Goal: Task Accomplishment & Management: Manage account settings

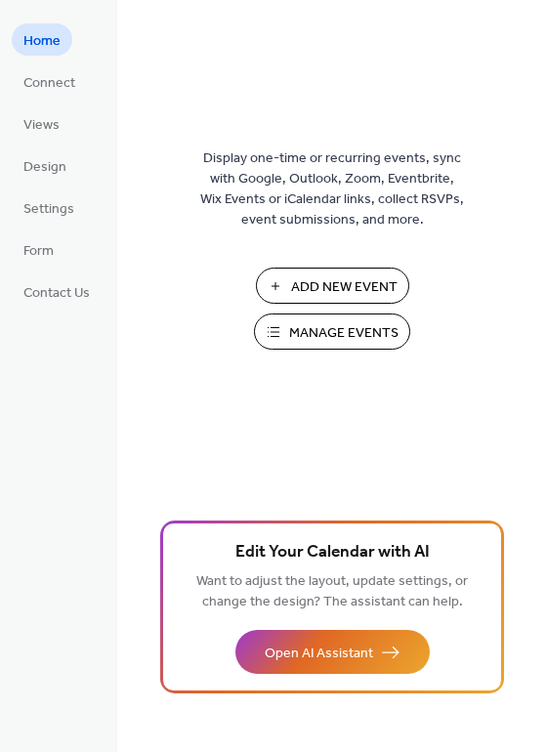
click at [318, 332] on span "Manage Events" at bounding box center [343, 333] width 109 height 21
click at [364, 344] on span "Manage Events" at bounding box center [343, 333] width 109 height 21
click at [288, 329] on button "Manage Events" at bounding box center [332, 332] width 156 height 36
click at [313, 338] on span "Manage Events" at bounding box center [343, 333] width 109 height 21
click at [367, 362] on div "Add New Event Manage Events 🚀 Upgrade" at bounding box center [331, 316] width 195 height 96
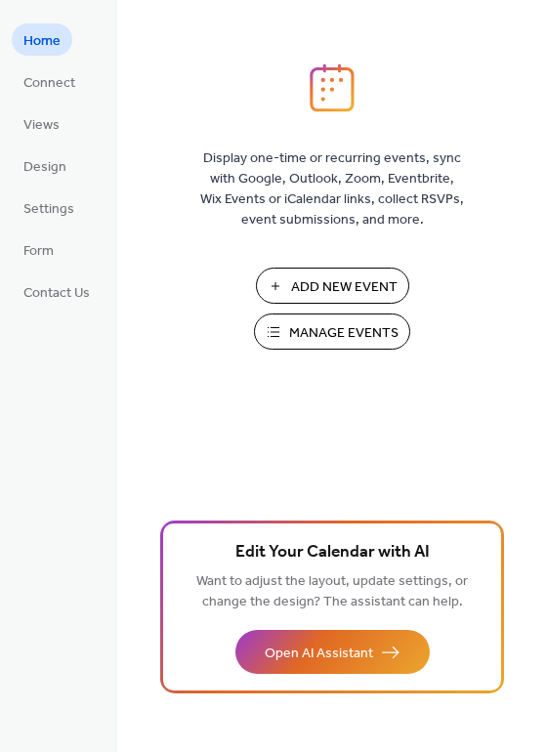
click at [360, 344] on span "Manage Events" at bounding box center [343, 333] width 109 height 21
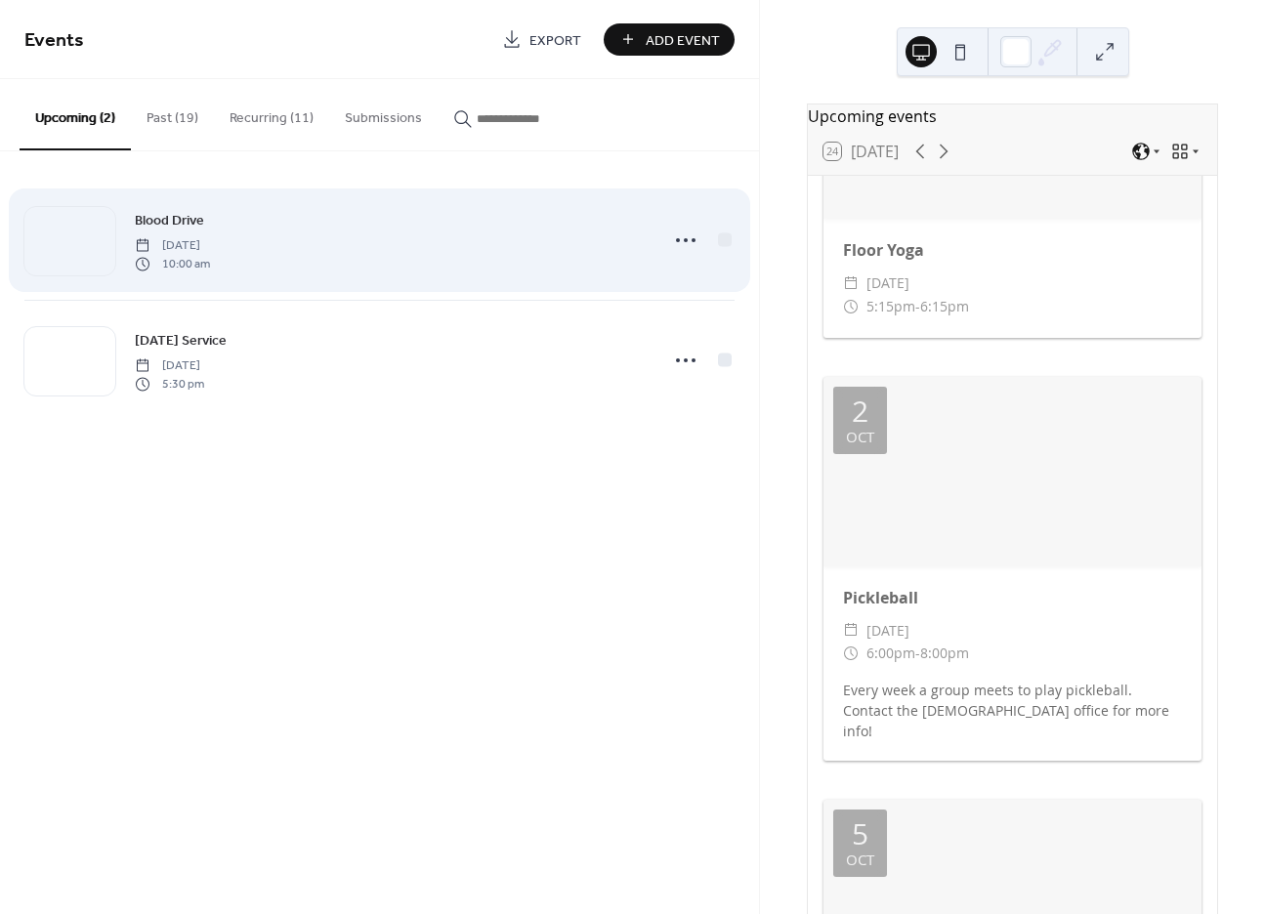
scroll to position [2149, 0]
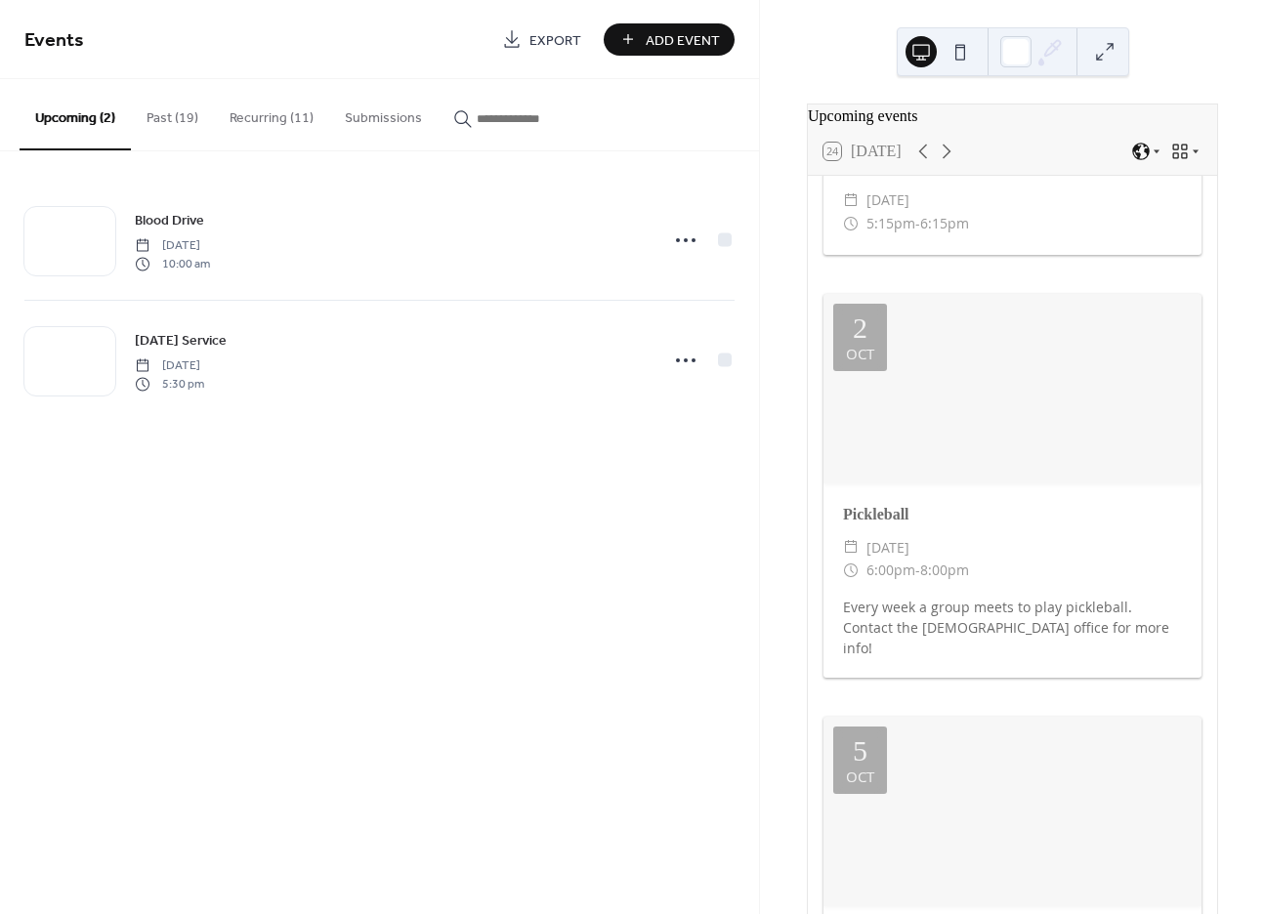
click at [276, 134] on button "Recurring (11)" at bounding box center [271, 113] width 115 height 69
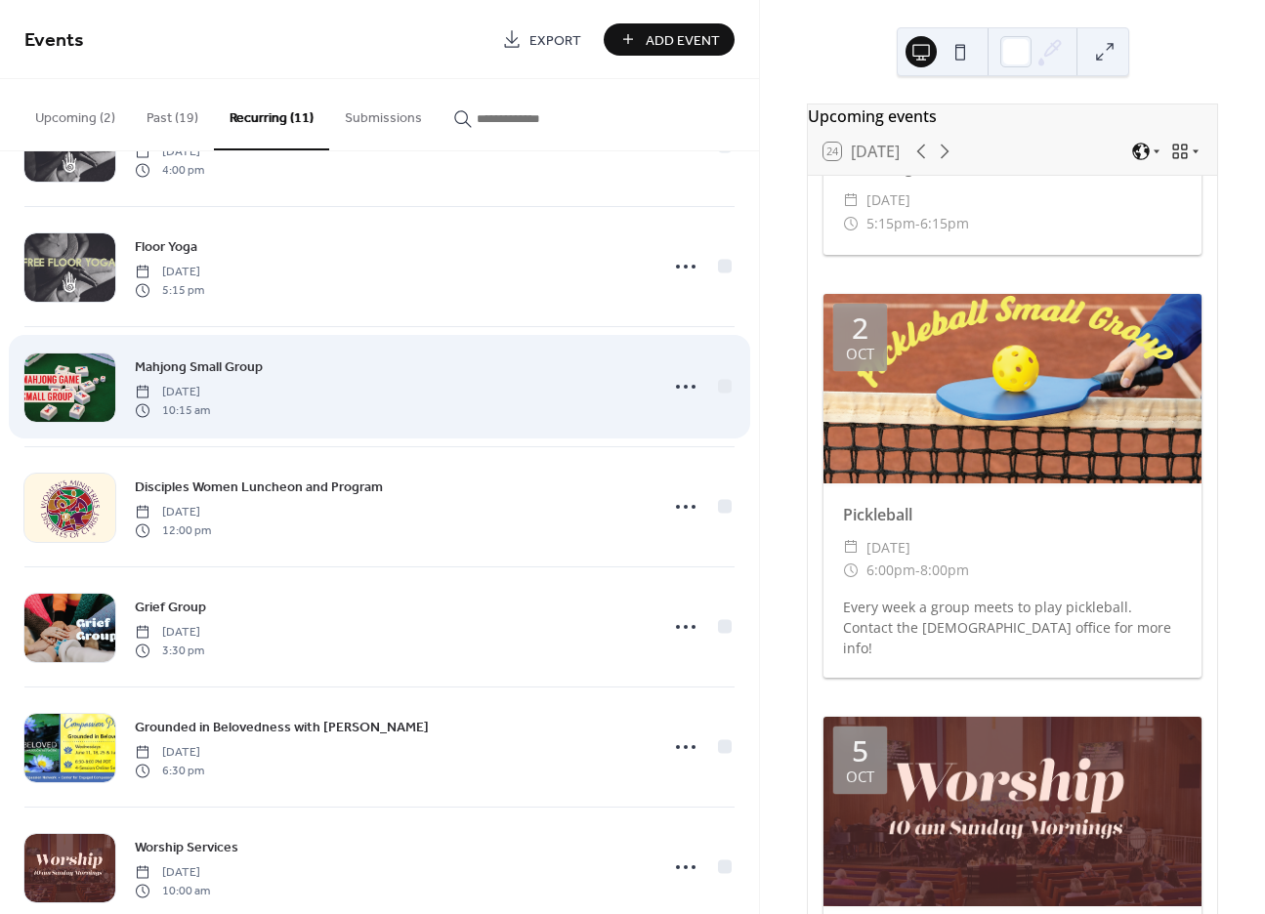
scroll to position [98, 0]
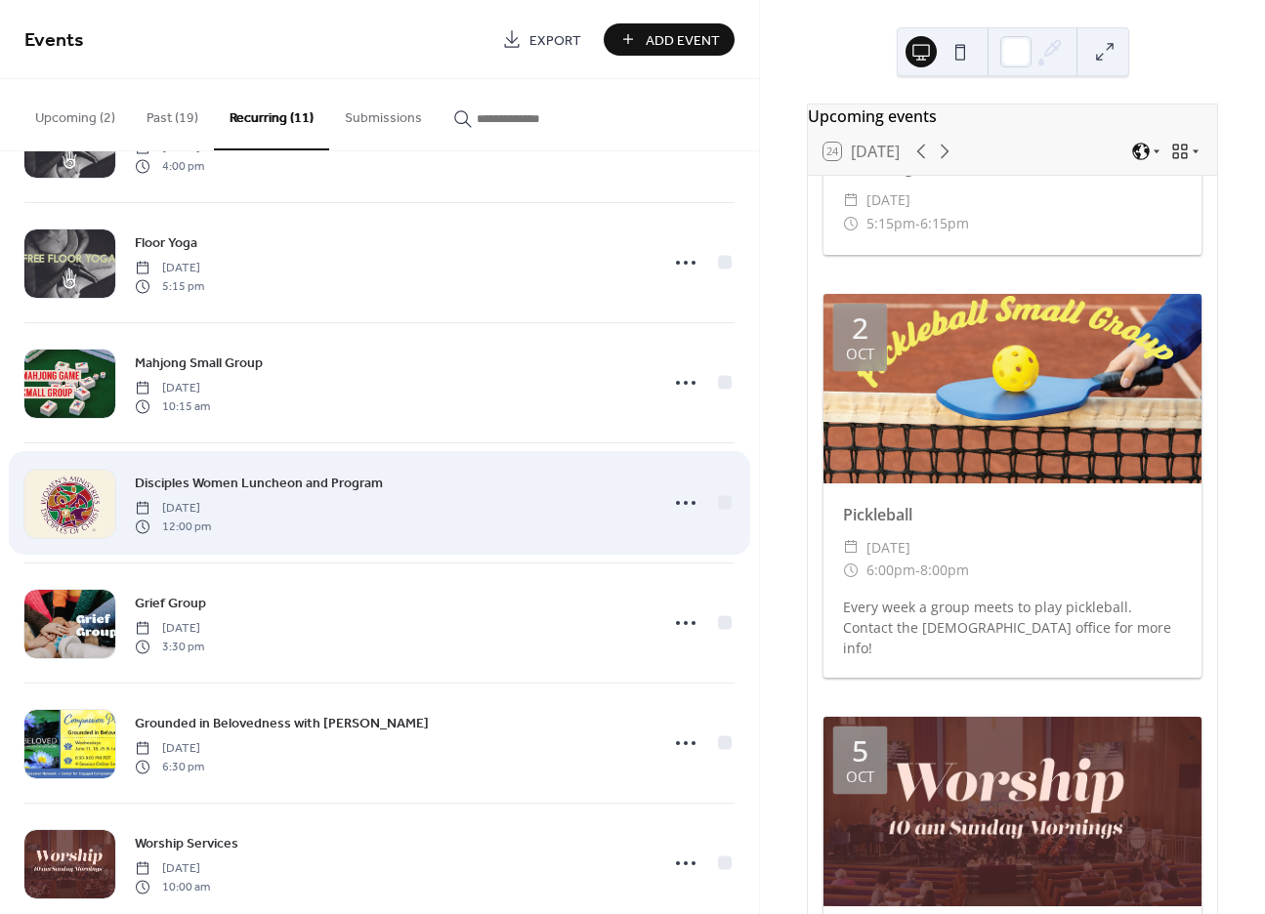
click at [461, 499] on div "Disciples Women Luncheon and Program Thursday, February 13, 2025 12:00 pm" at bounding box center [391, 503] width 512 height 63
click at [320, 474] on span "Disciples Women Luncheon and Program" at bounding box center [259, 484] width 248 height 21
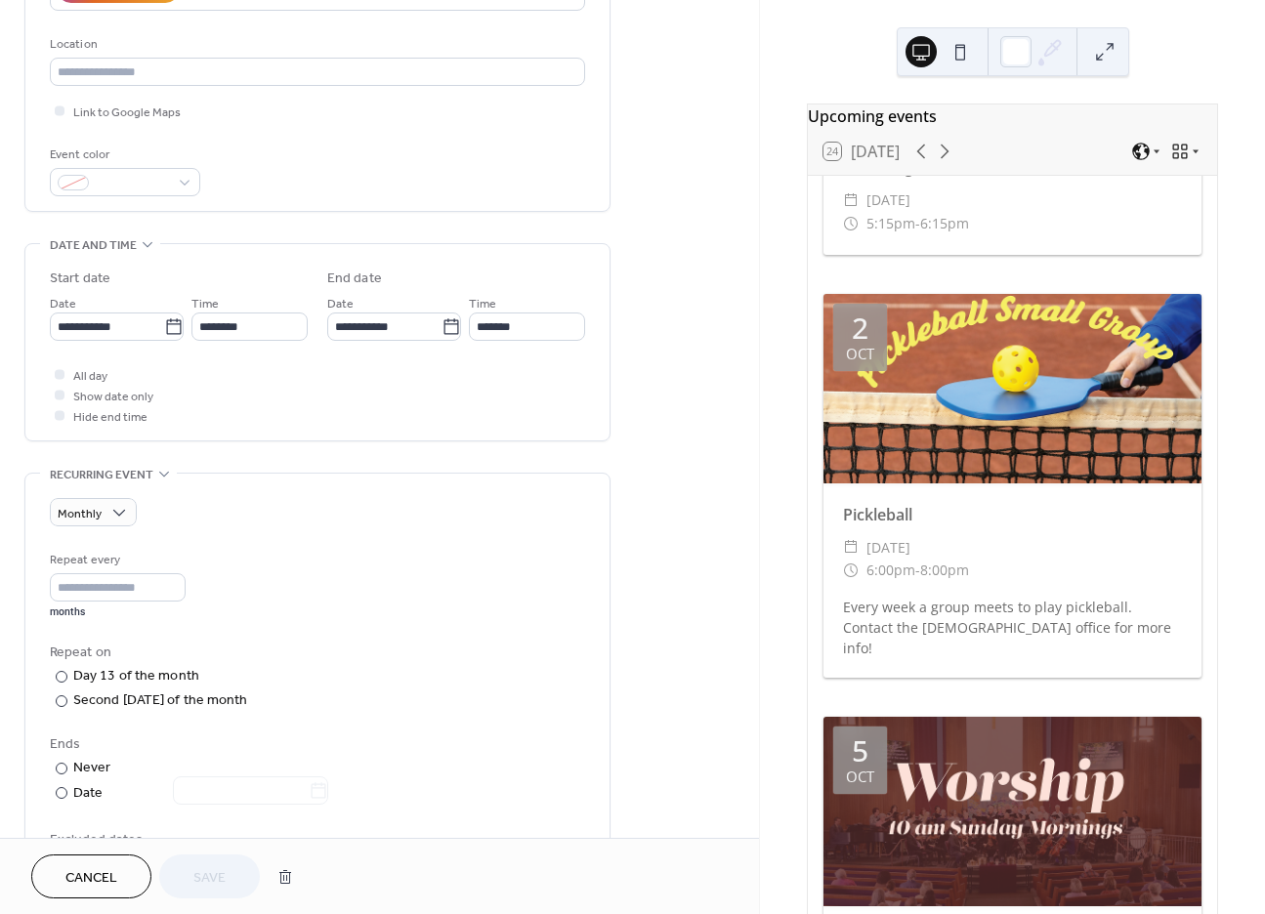
scroll to position [391, 0]
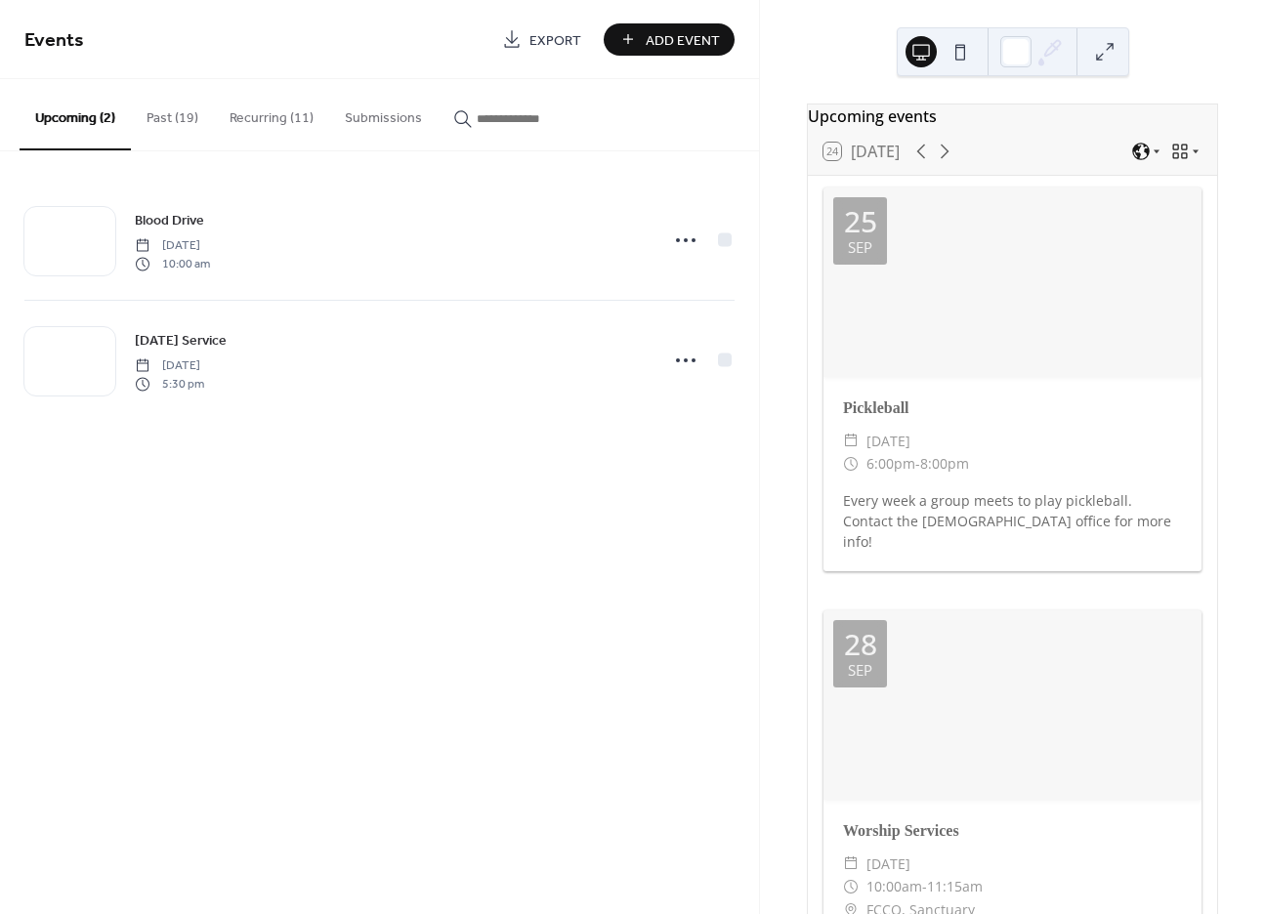
click at [181, 113] on button "Past (19)" at bounding box center [172, 113] width 83 height 69
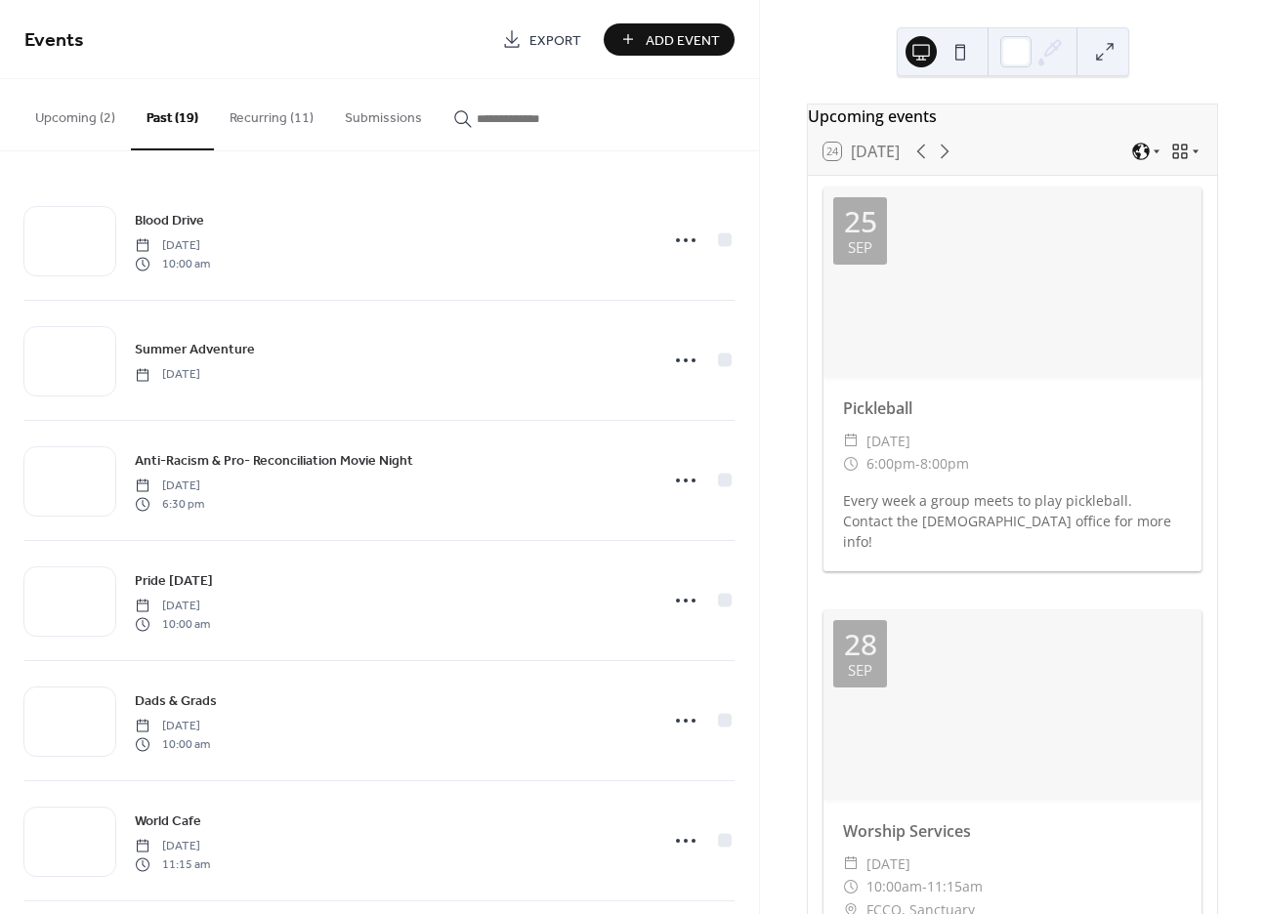
click at [255, 122] on button "Recurring (11)" at bounding box center [271, 113] width 115 height 69
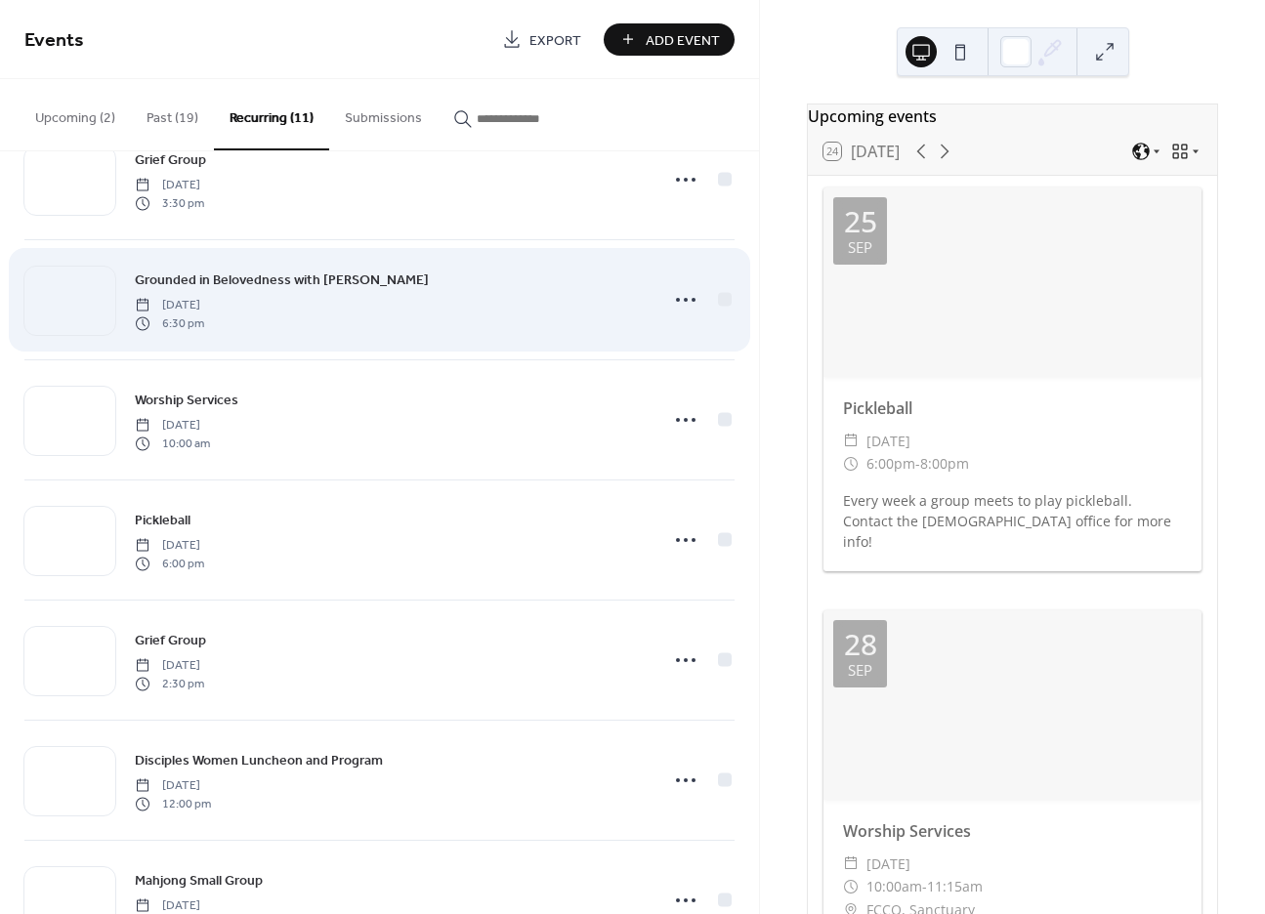
scroll to position [611, 0]
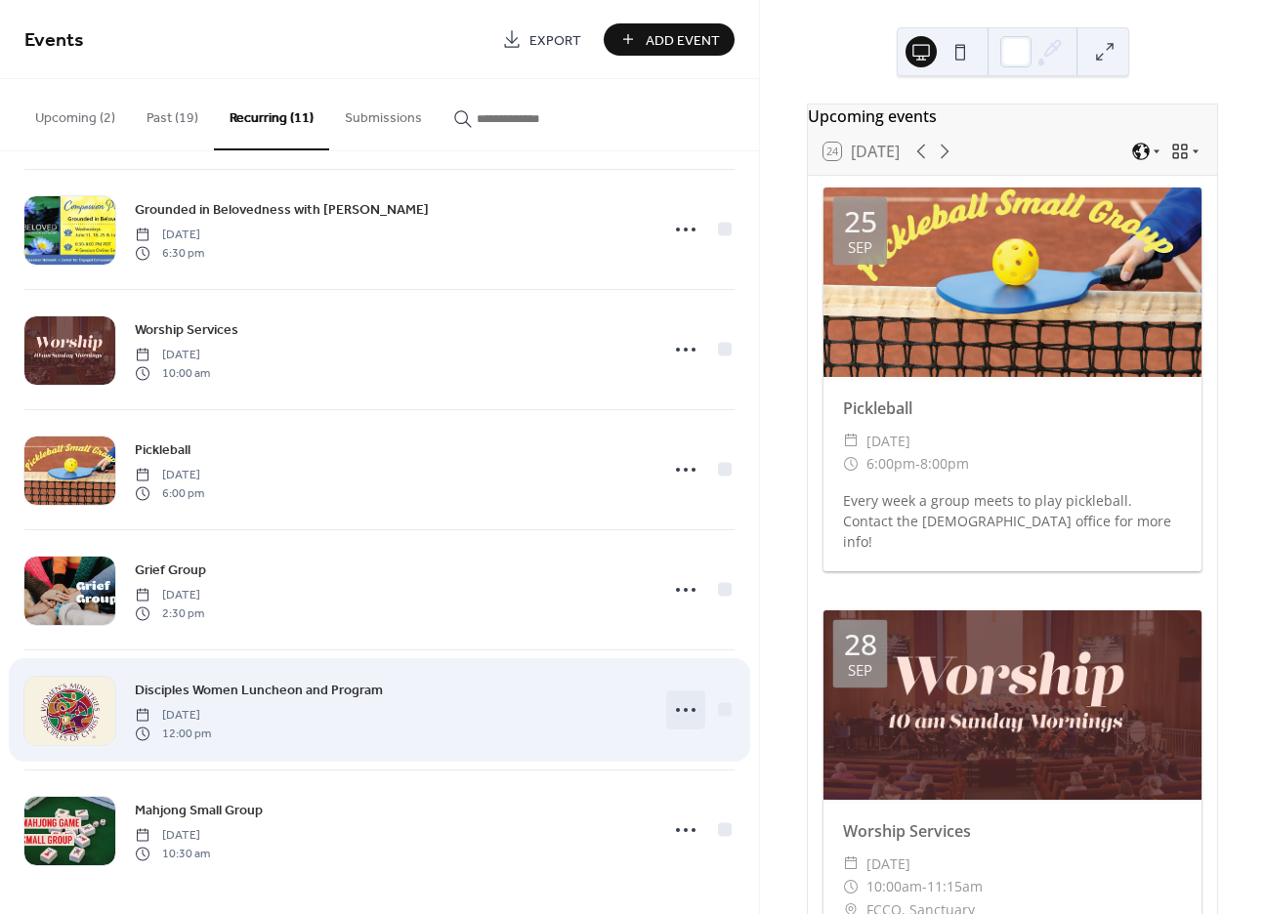
click at [686, 700] on icon at bounding box center [685, 709] width 31 height 31
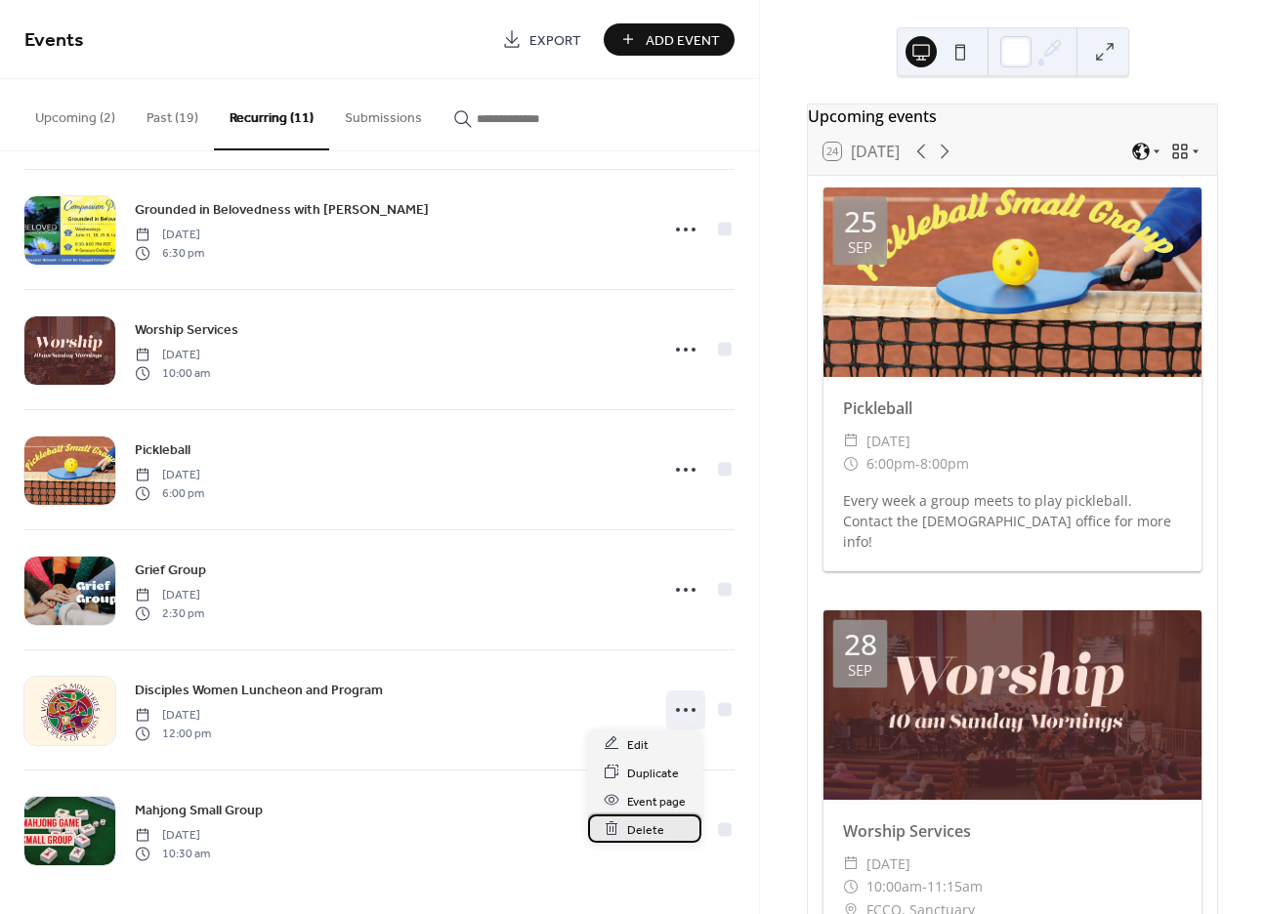
click at [663, 826] on div "Delete" at bounding box center [644, 829] width 113 height 28
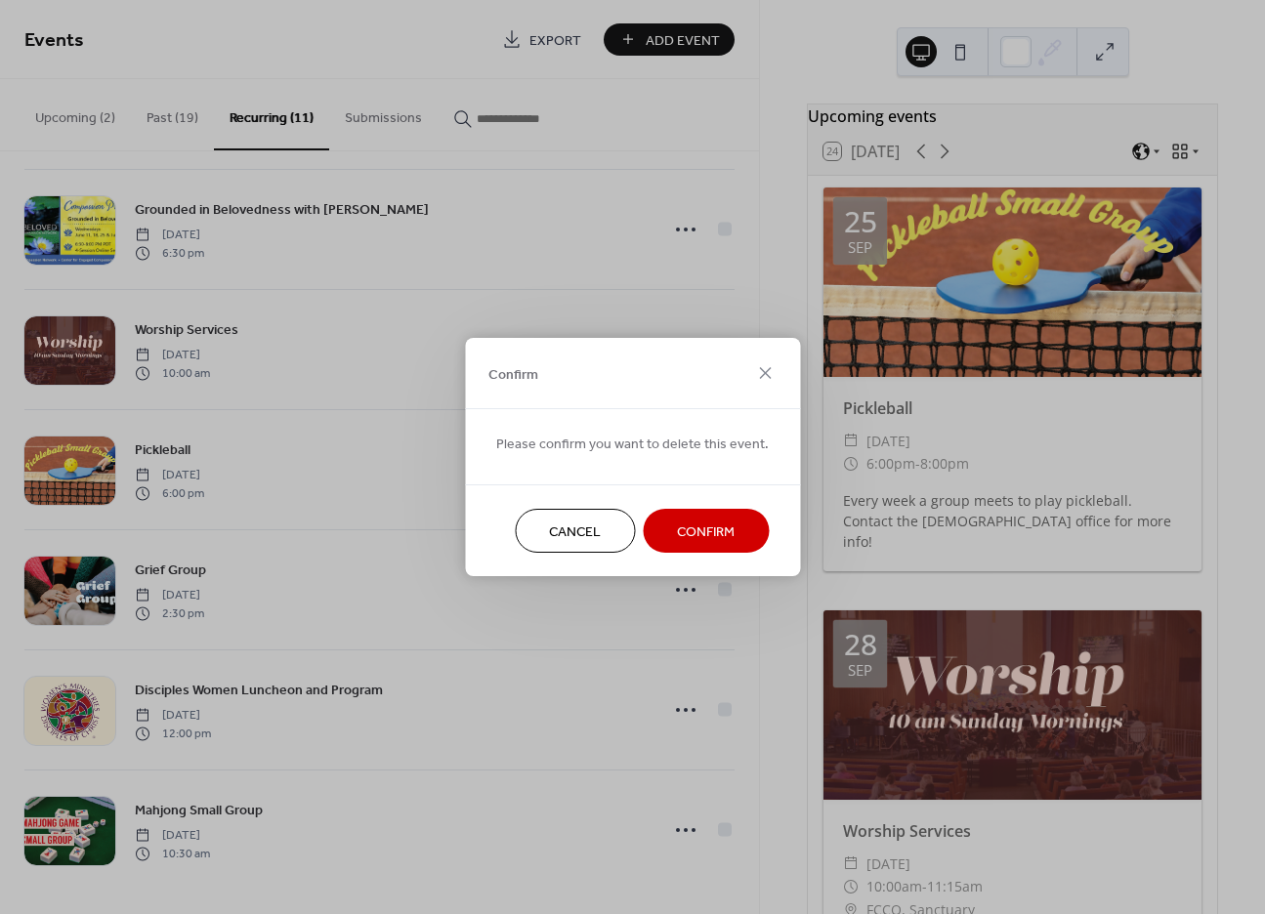
click at [683, 533] on span "Confirm" at bounding box center [706, 533] width 58 height 21
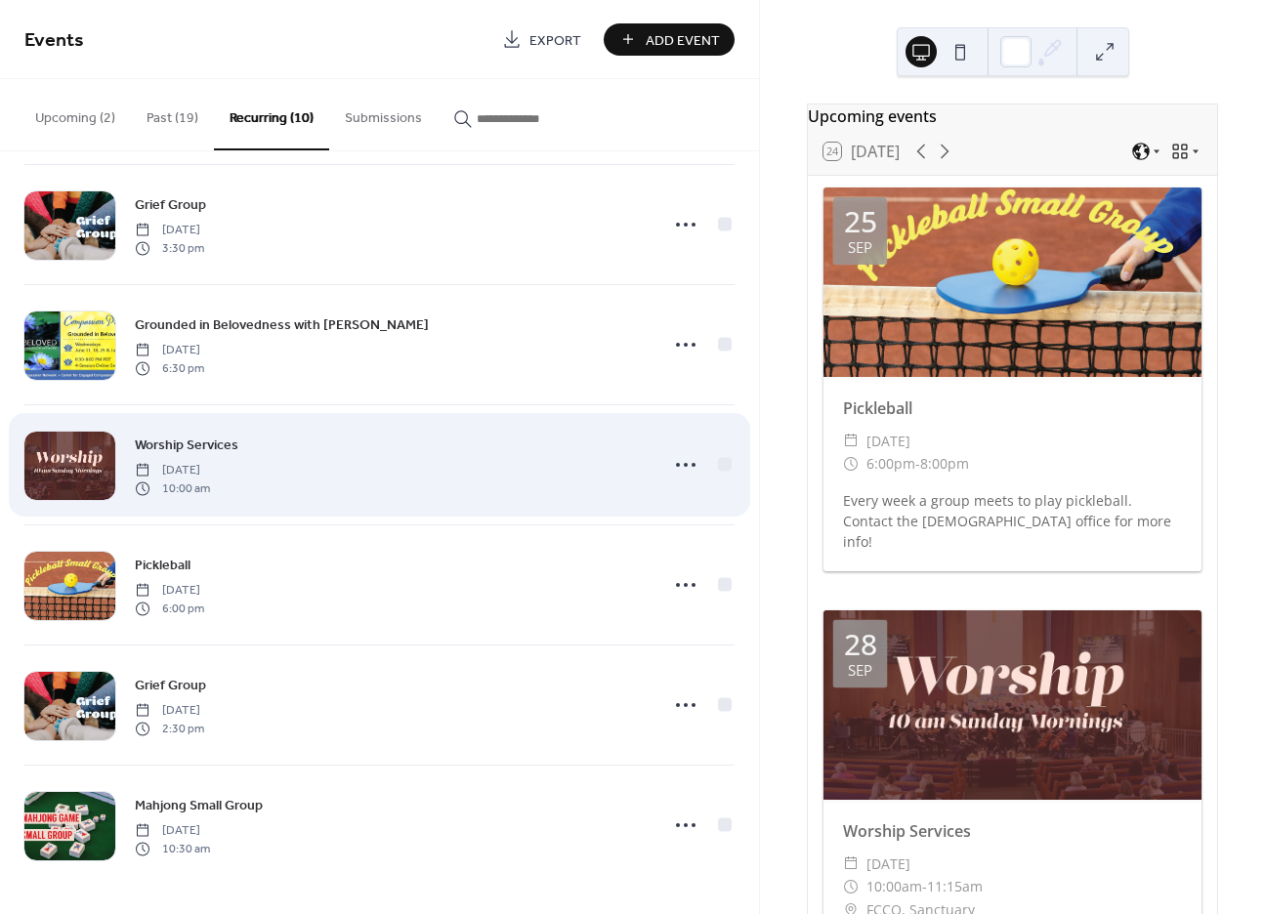
scroll to position [492, 0]
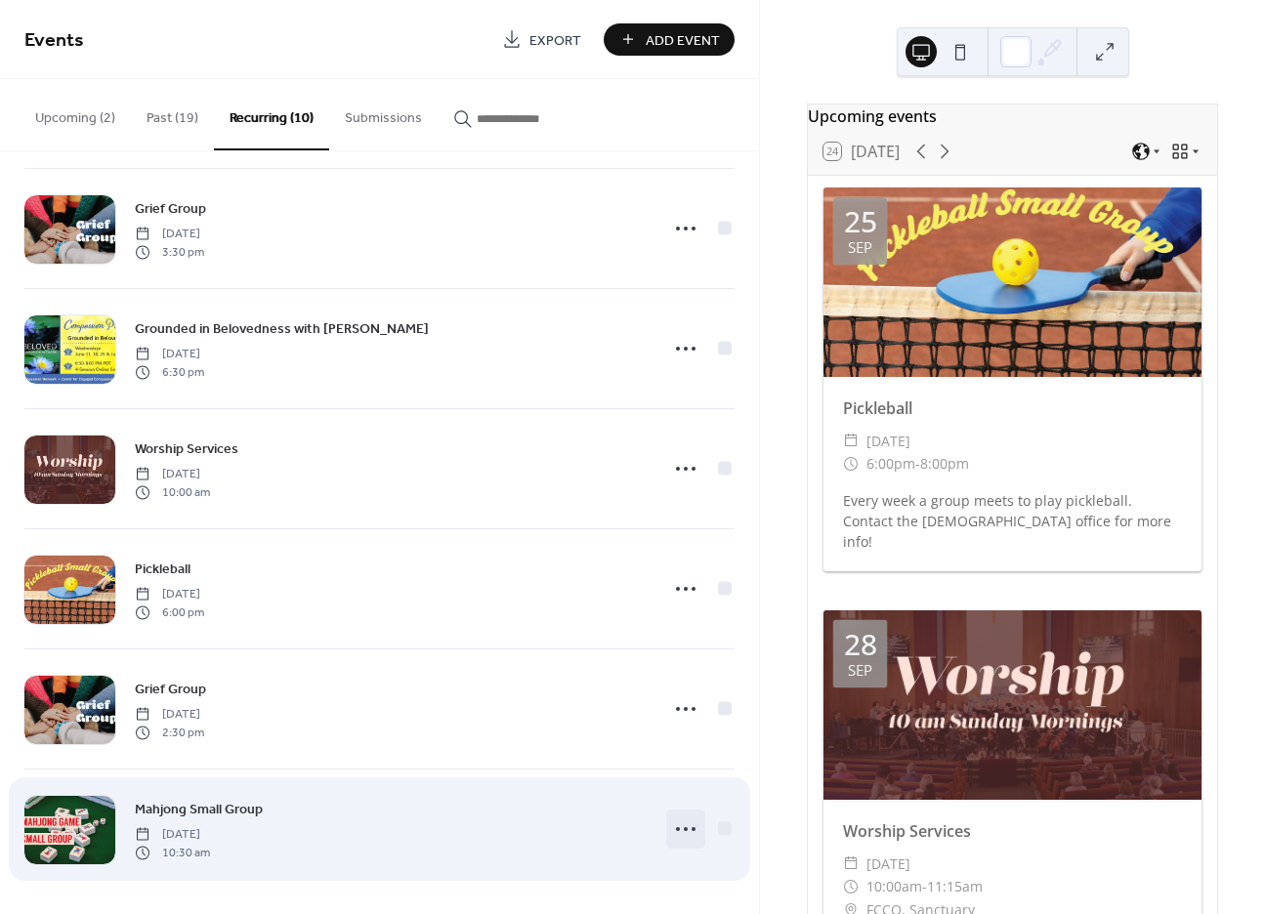
click at [691, 833] on icon at bounding box center [685, 829] width 31 height 31
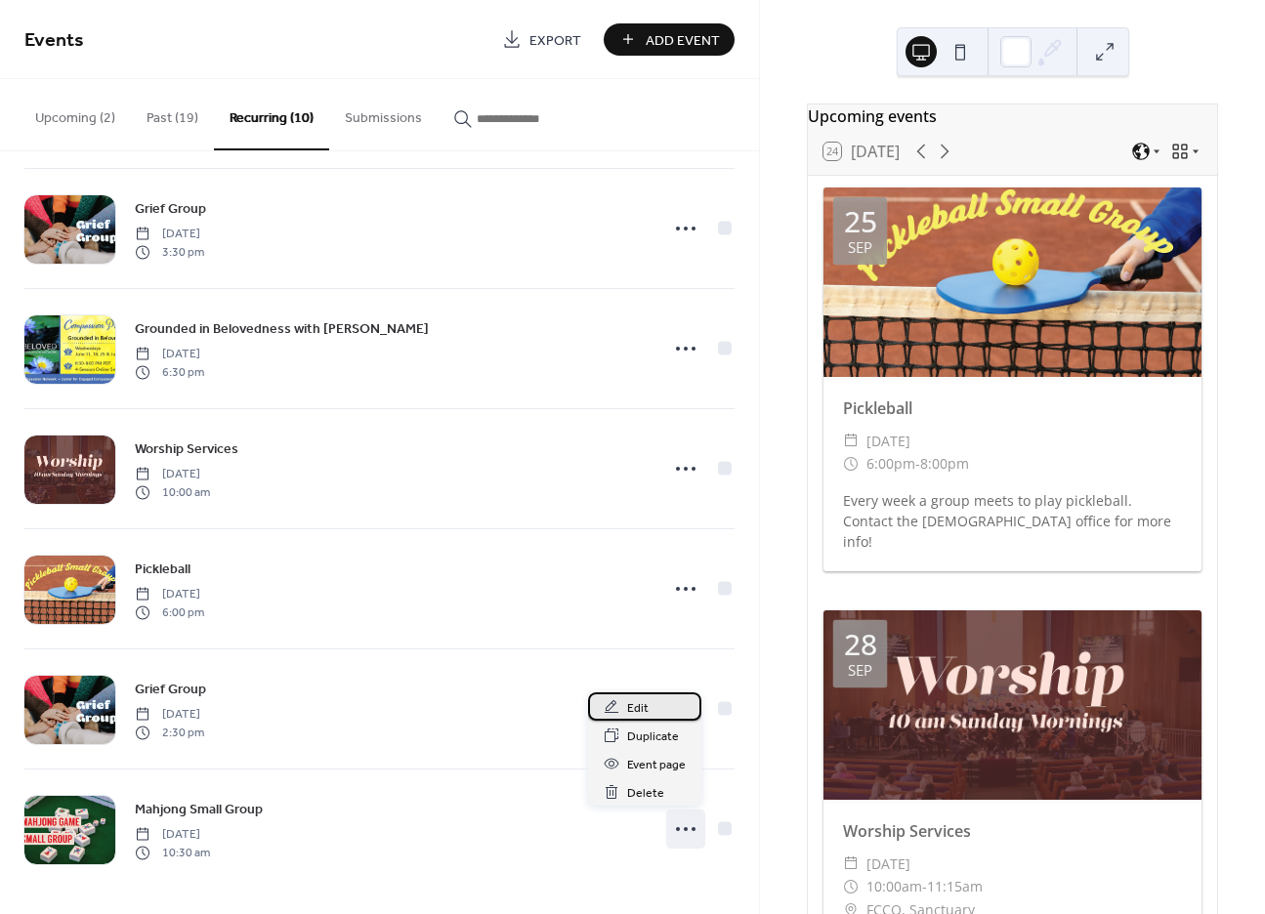
click at [635, 706] on span "Edit" at bounding box center [637, 708] width 21 height 21
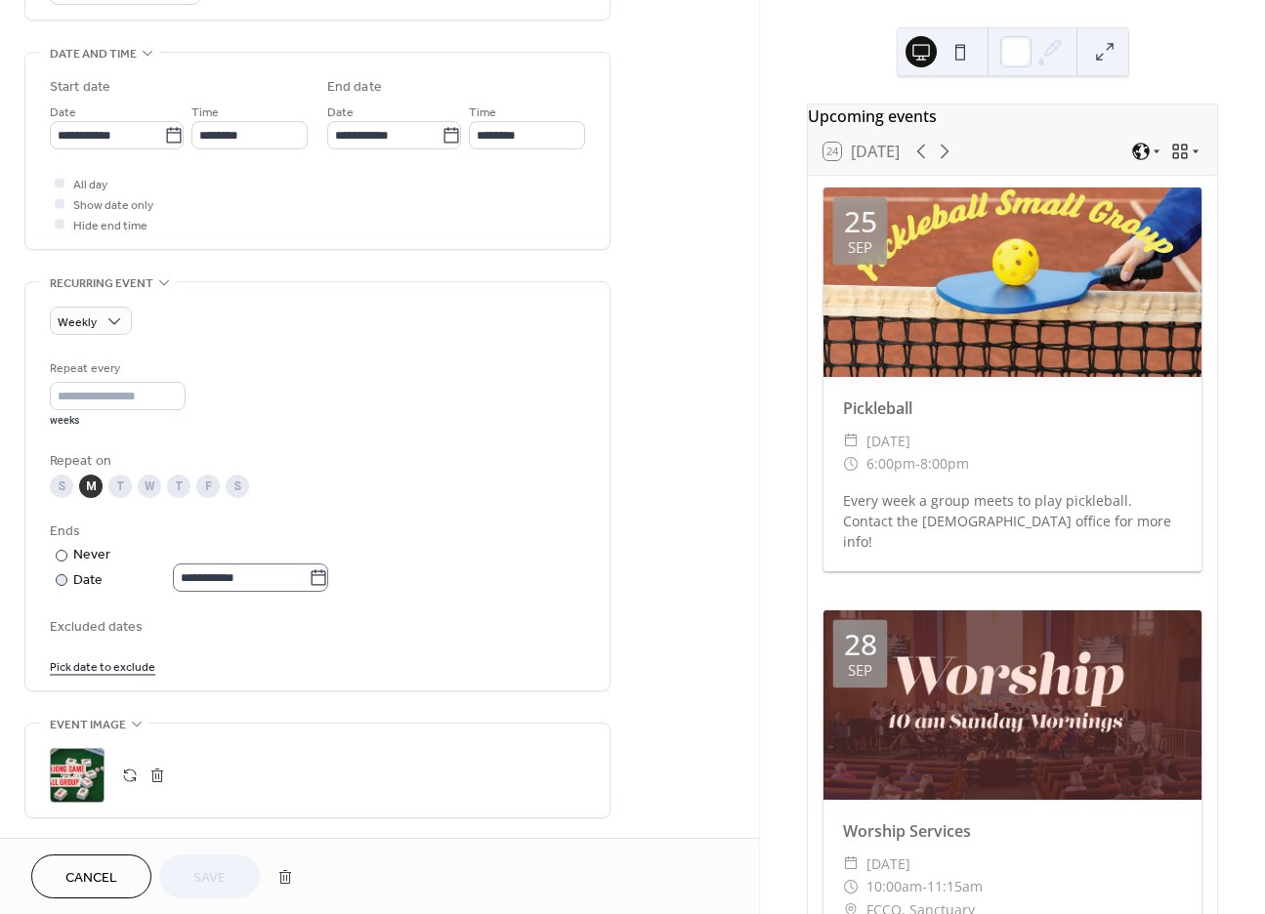
scroll to position [586, 0]
click at [59, 550] on div at bounding box center [62, 554] width 12 height 12
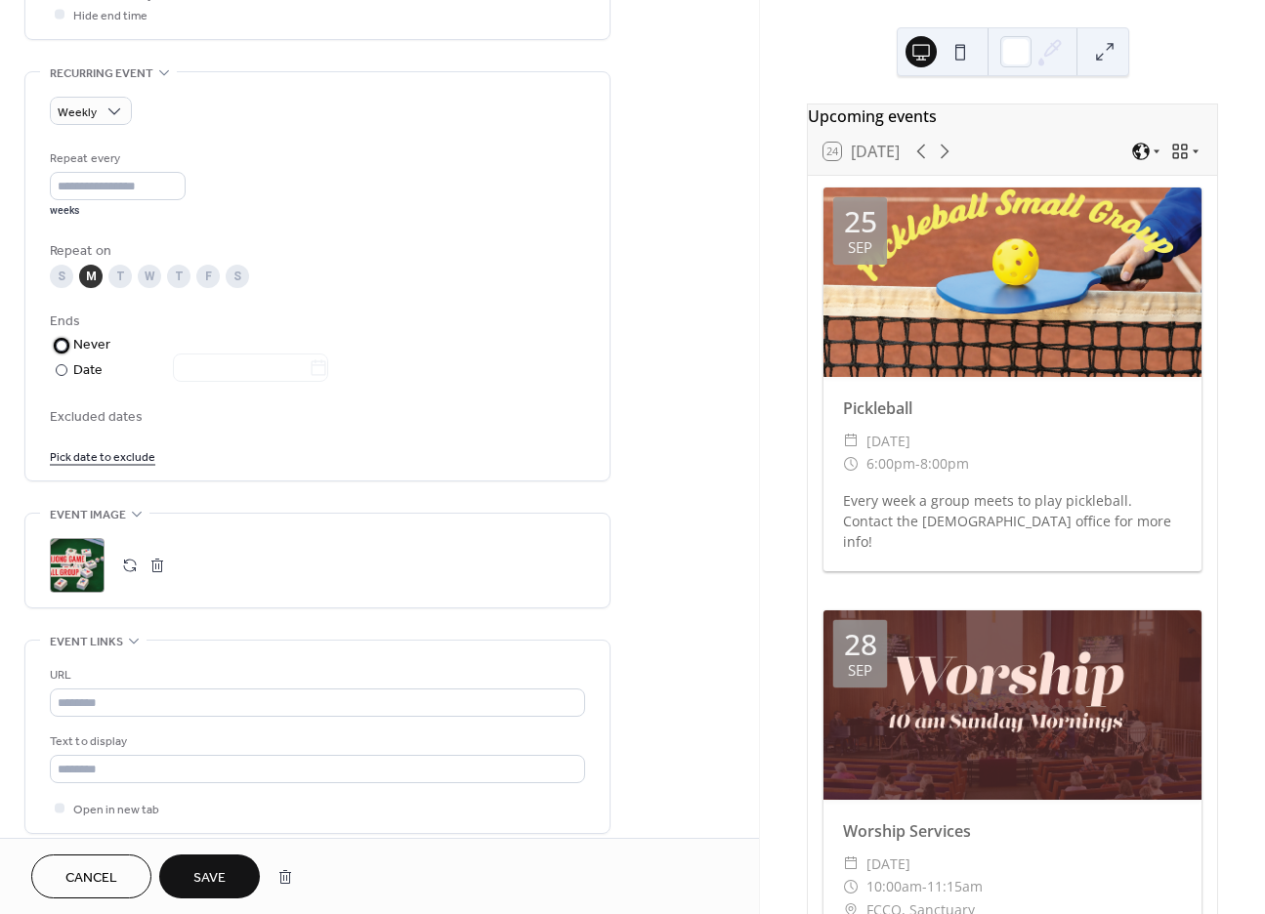
scroll to position [879, 0]
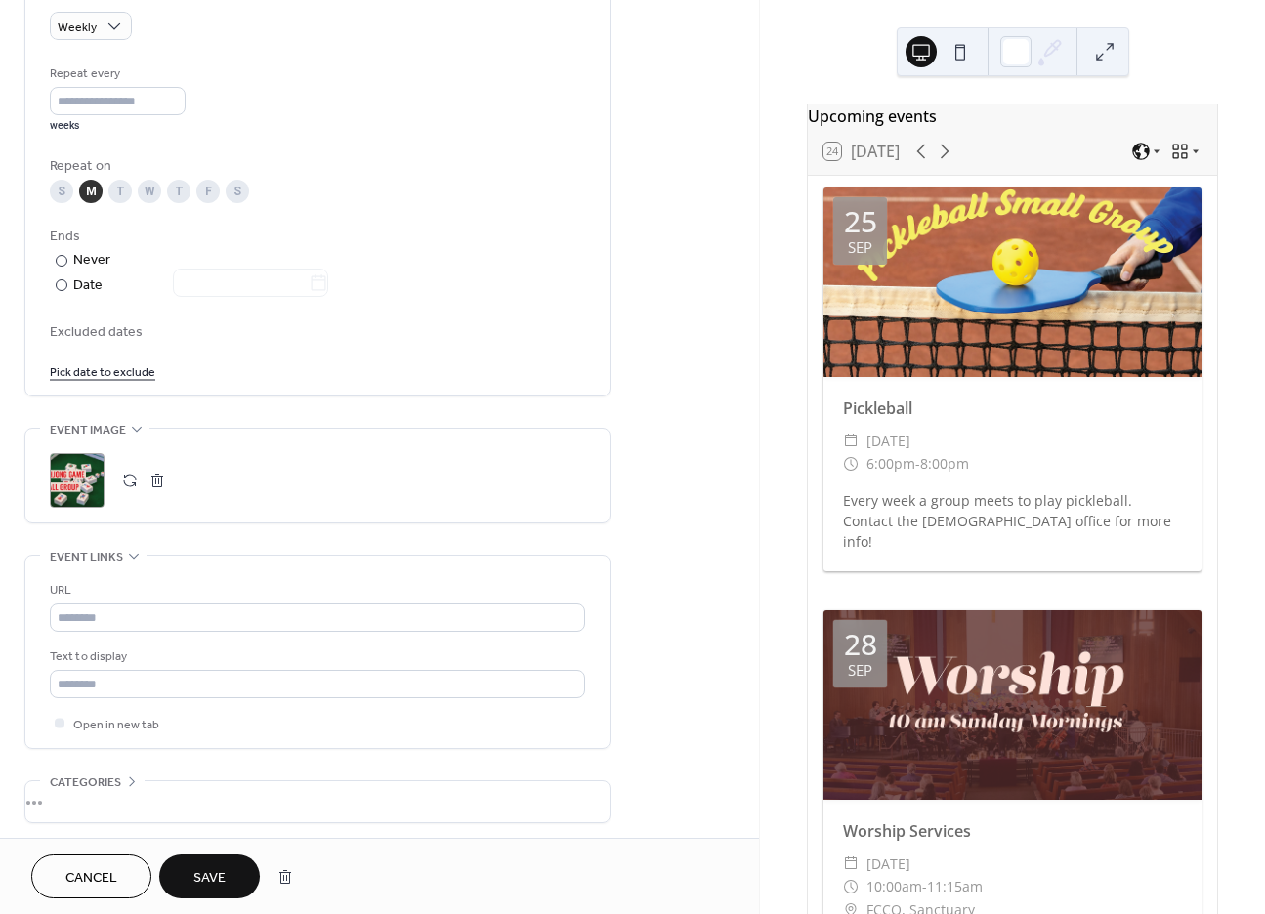
click at [230, 876] on button "Save" at bounding box center [209, 877] width 101 height 44
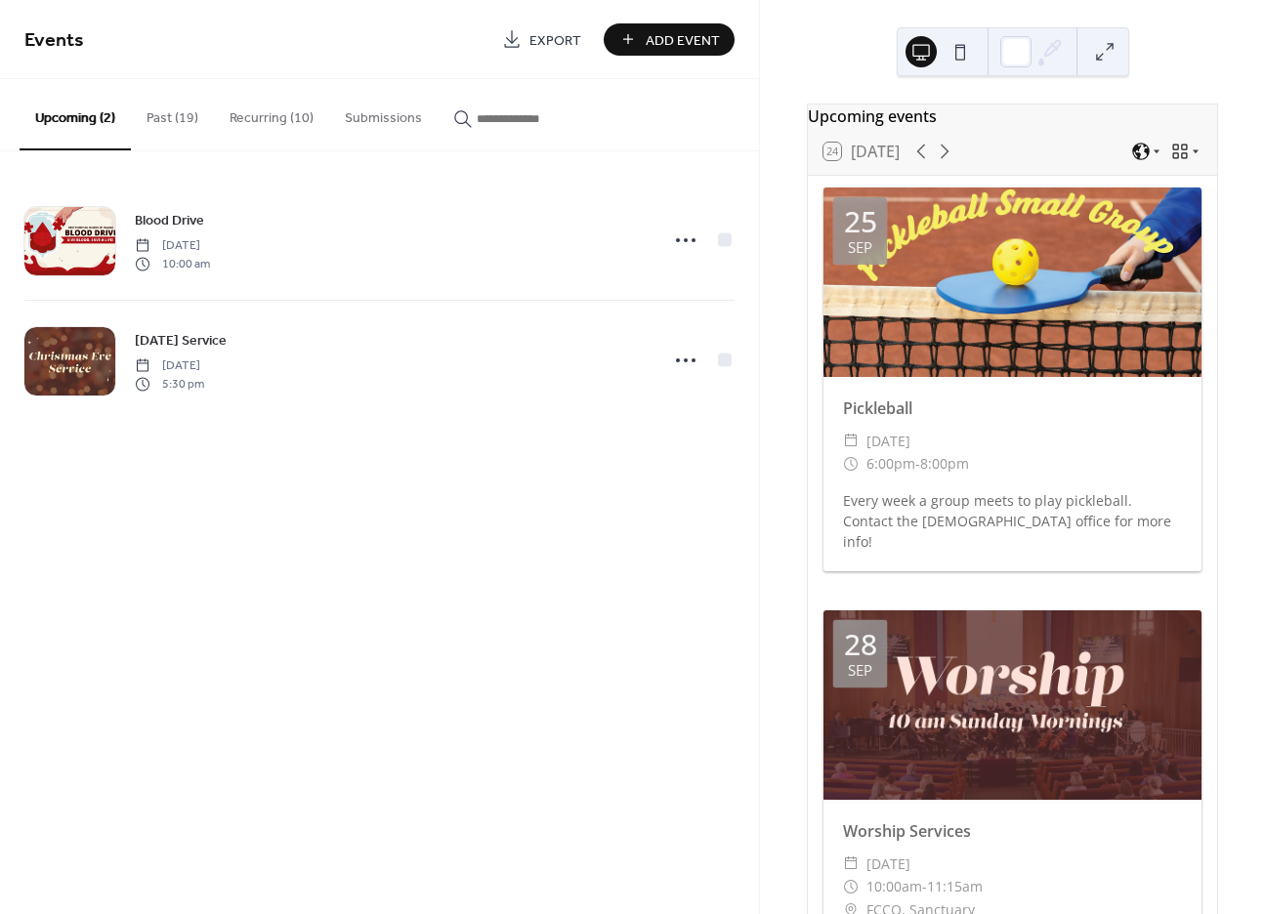
click at [185, 114] on button "Past (19)" at bounding box center [172, 113] width 83 height 69
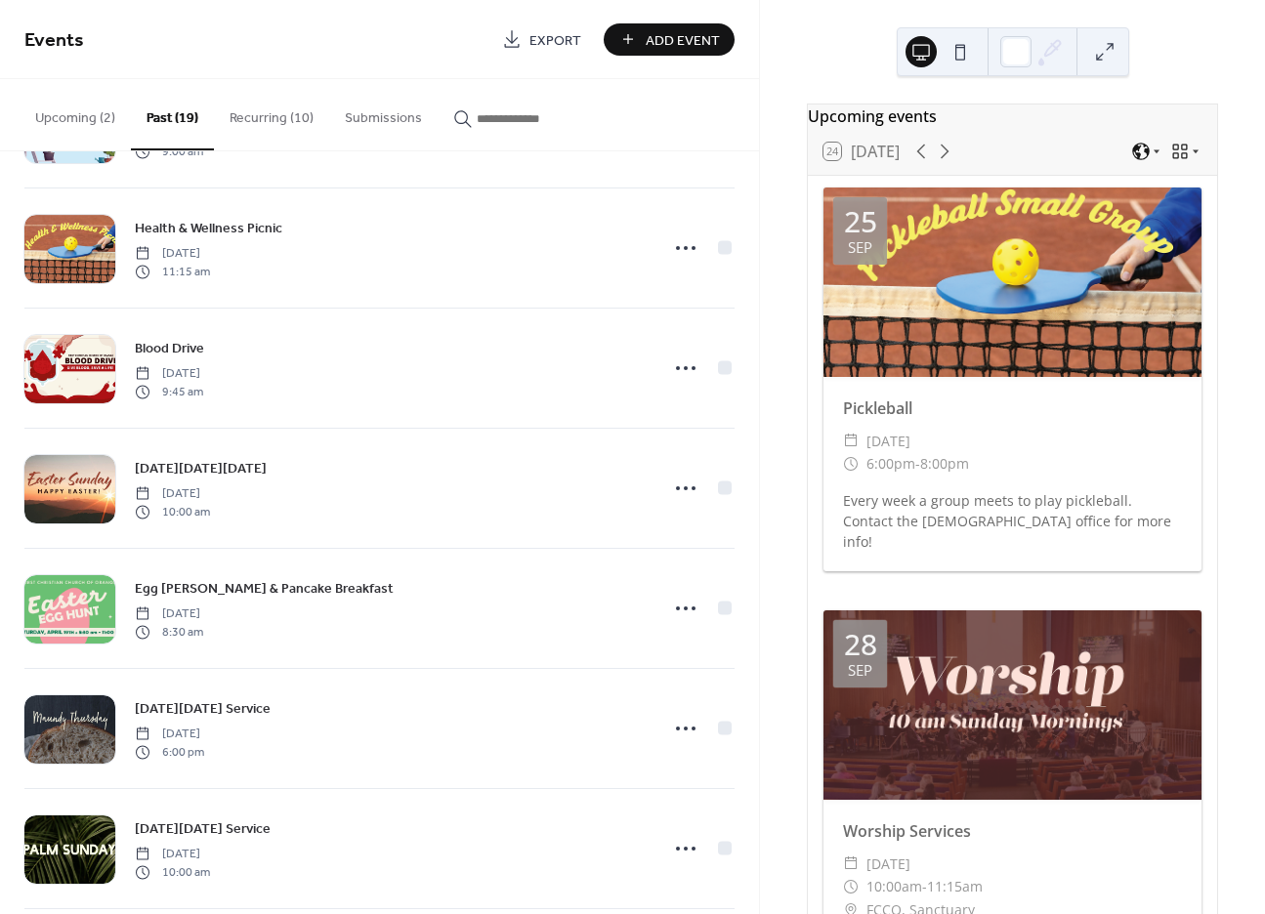
scroll to position [879, 0]
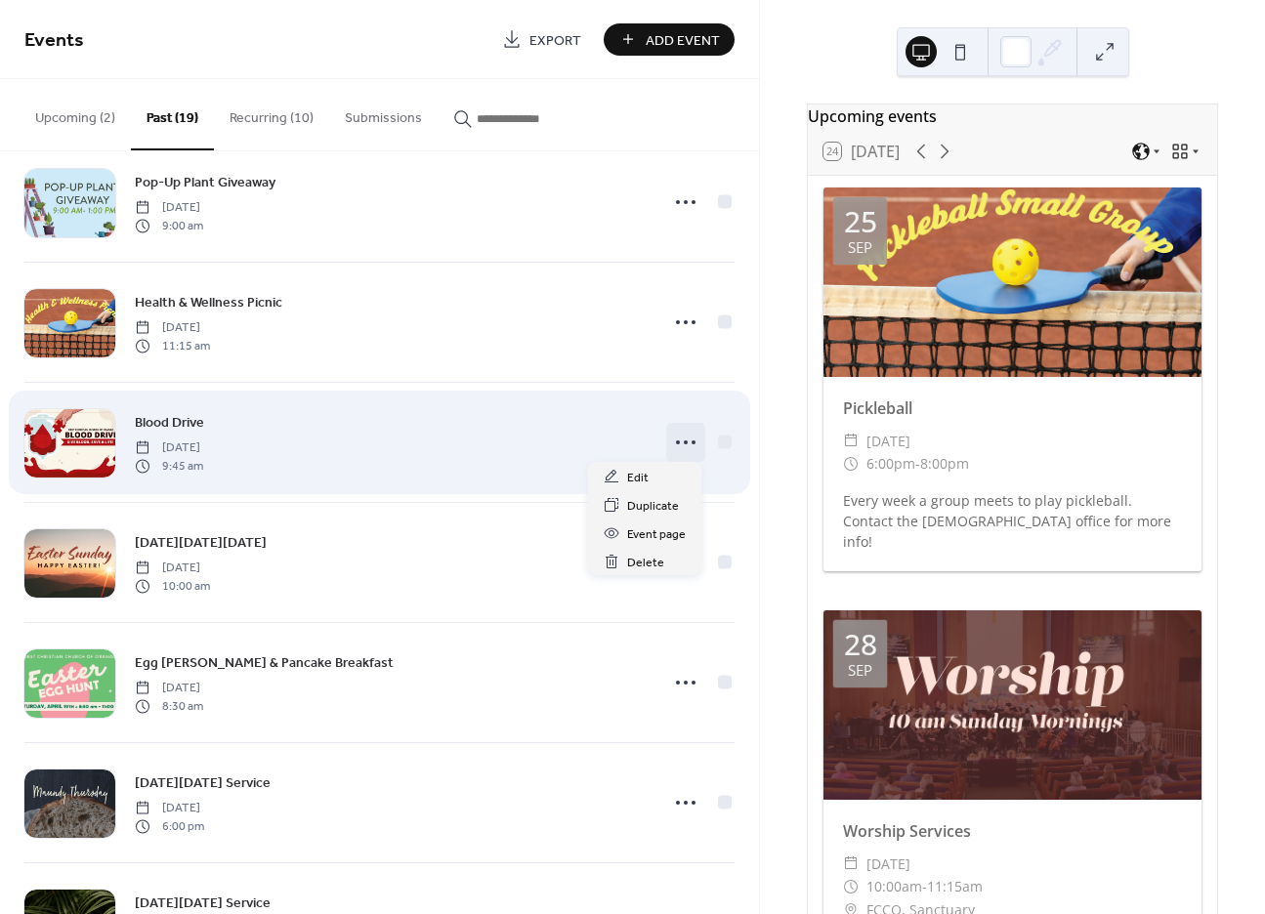
click at [683, 436] on icon at bounding box center [685, 442] width 31 height 31
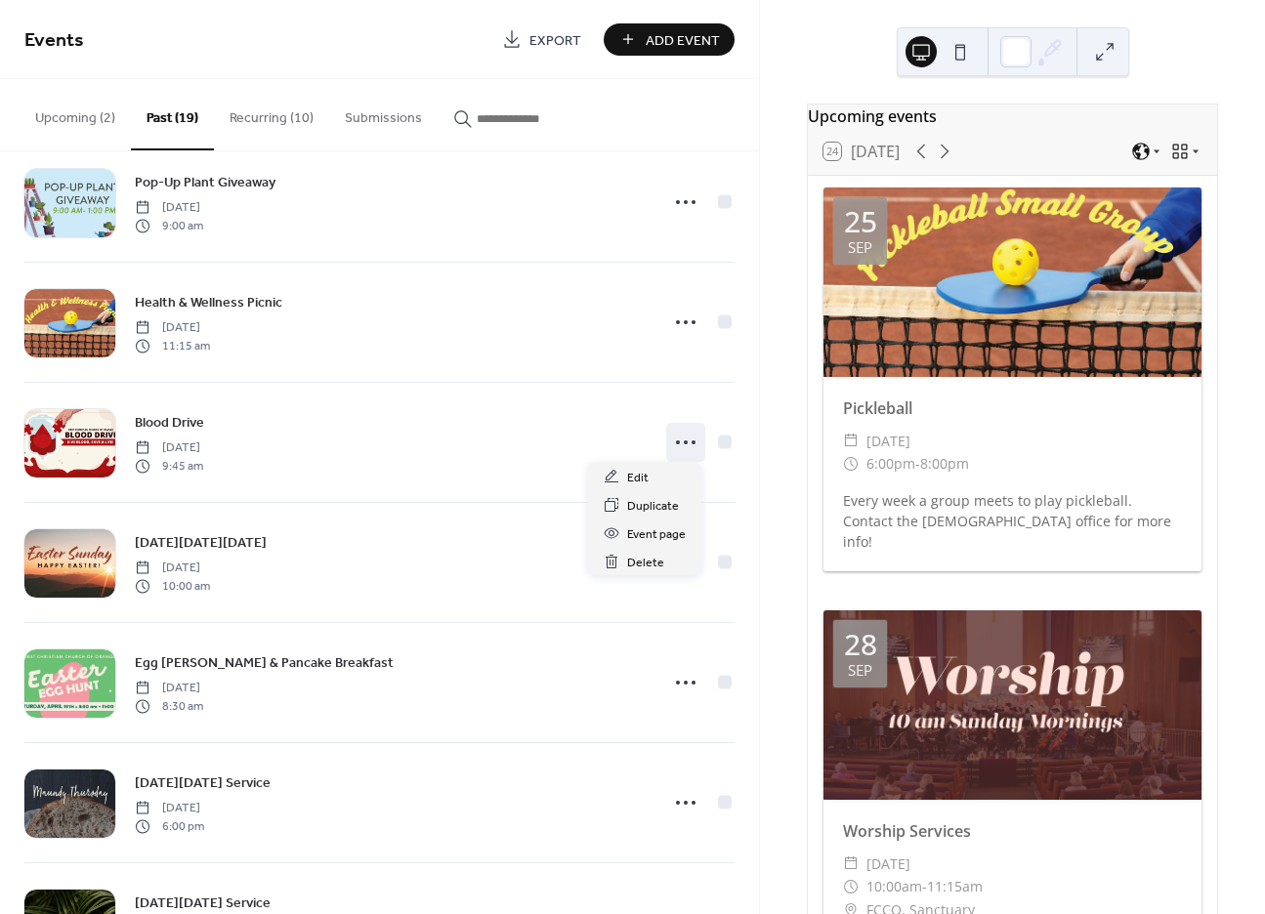
click at [286, 117] on button "Recurring (10)" at bounding box center [271, 113] width 115 height 69
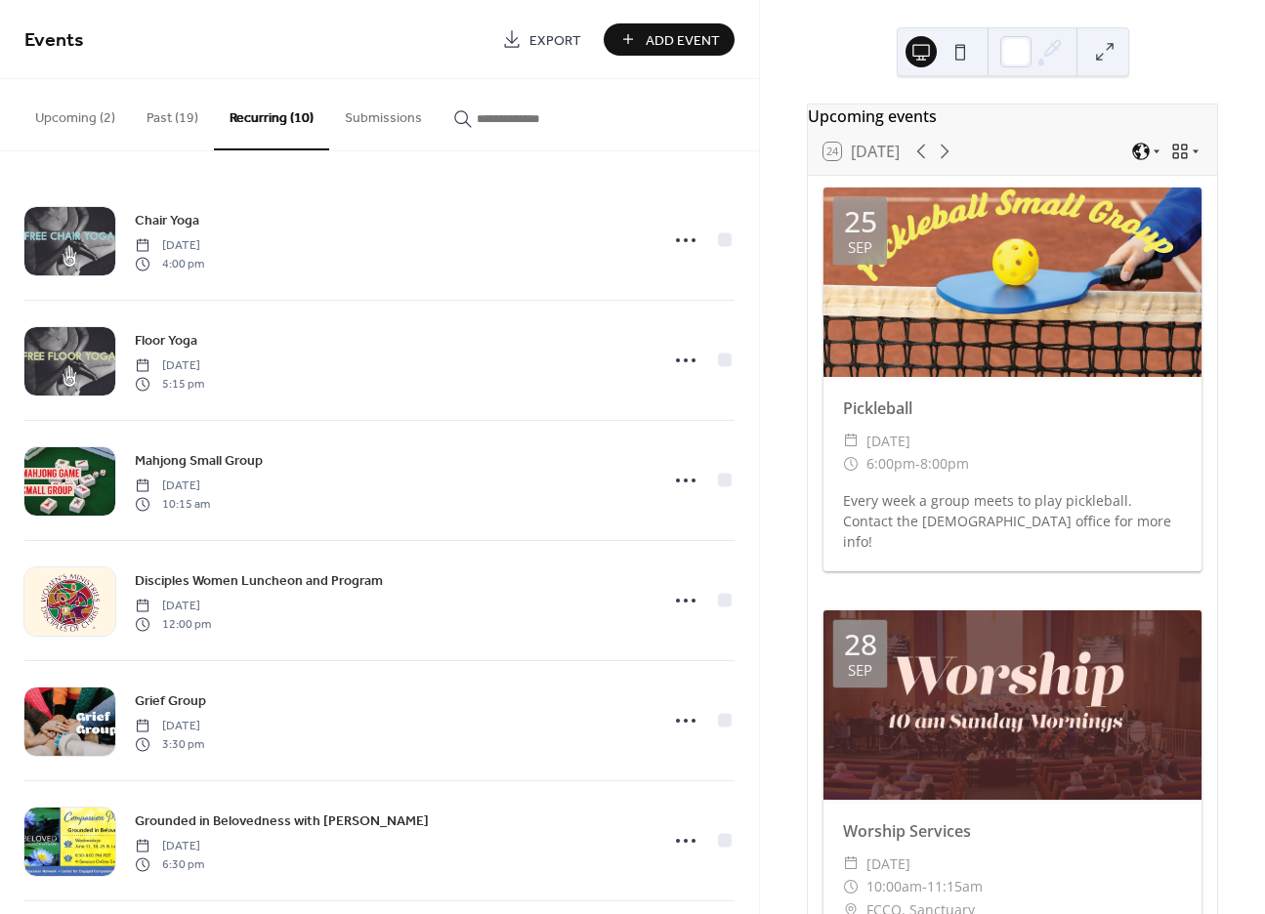
click at [182, 116] on button "Past (19)" at bounding box center [172, 113] width 83 height 69
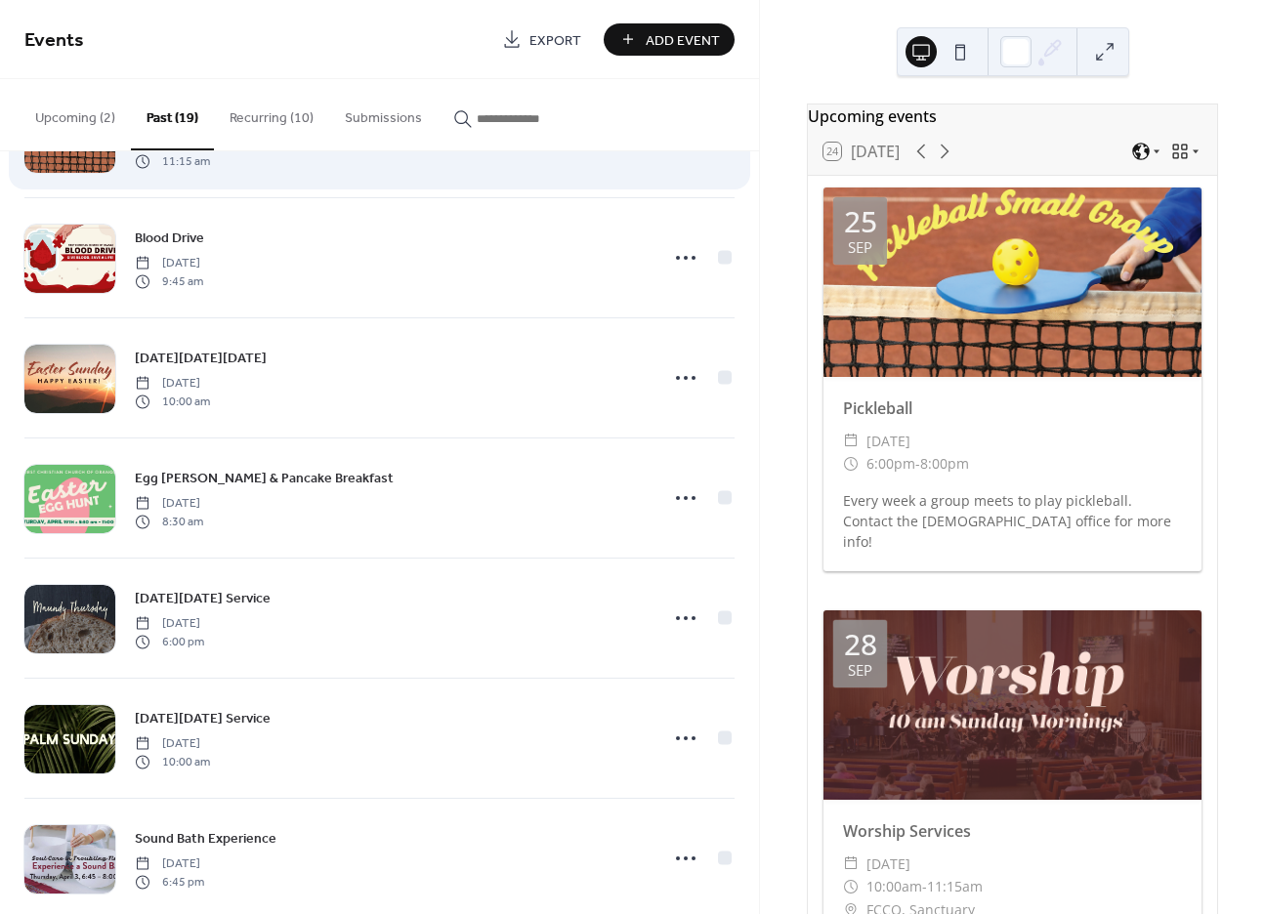
scroll to position [977, 0]
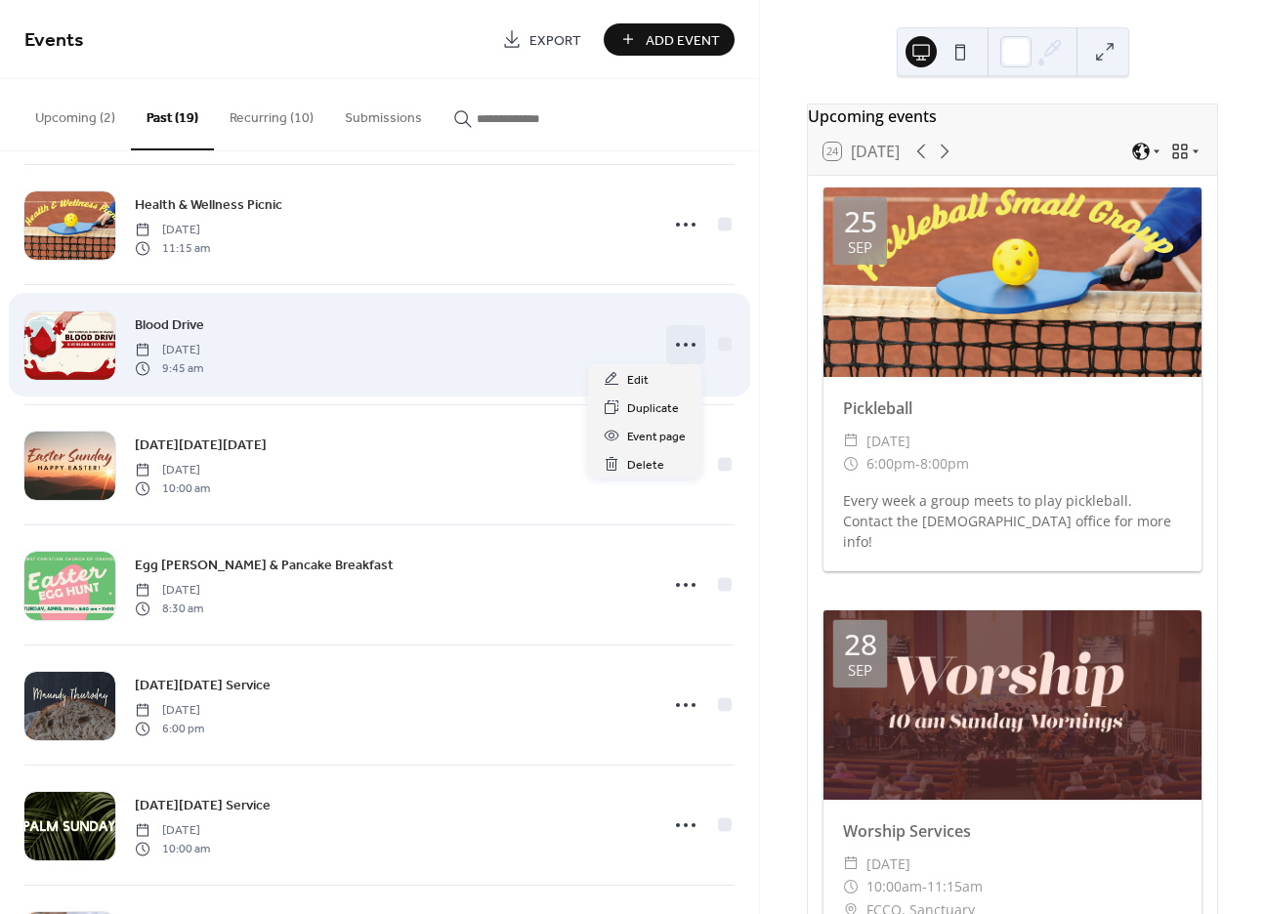
click at [679, 344] on icon at bounding box center [685, 344] width 31 height 31
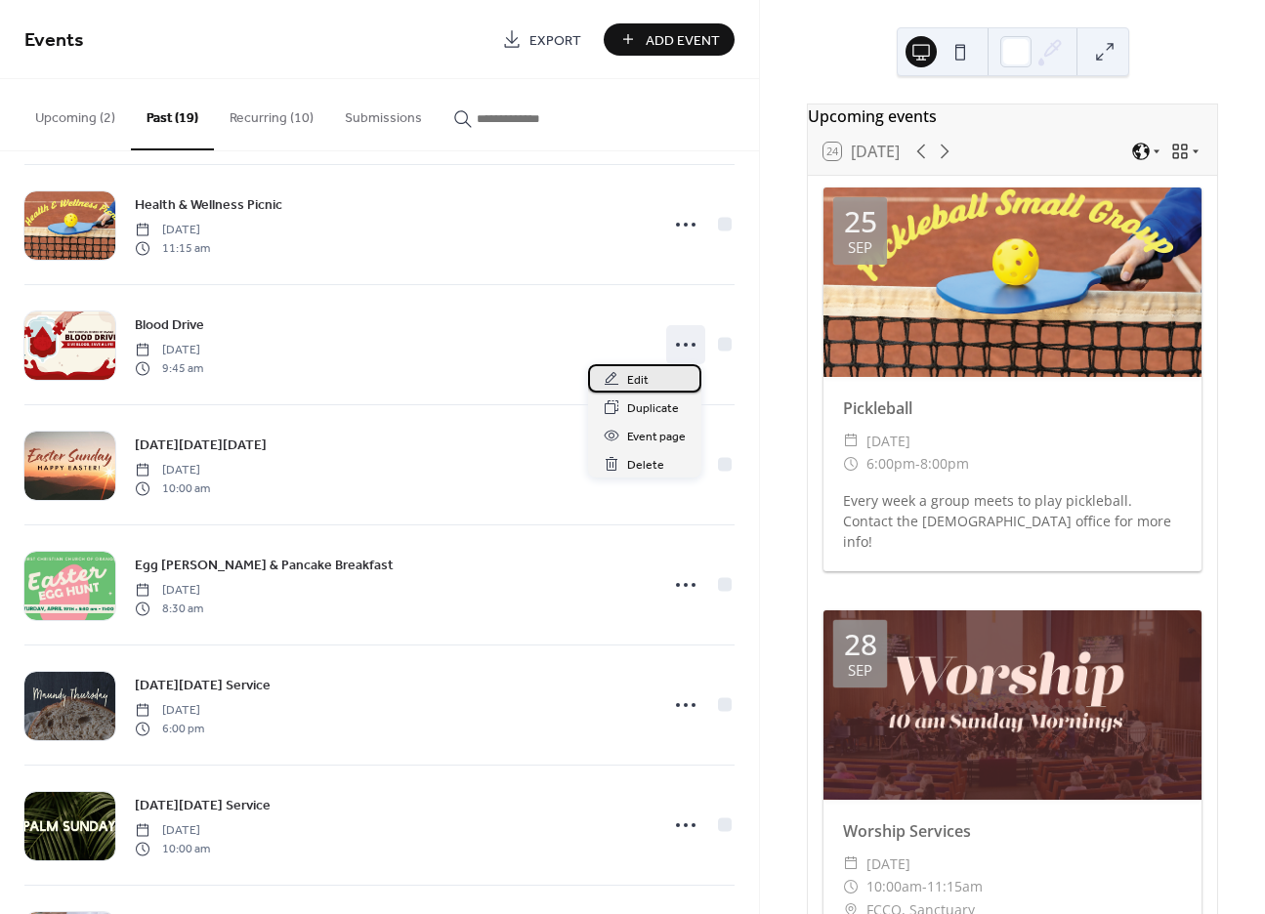
click at [651, 382] on div "Edit" at bounding box center [644, 378] width 113 height 28
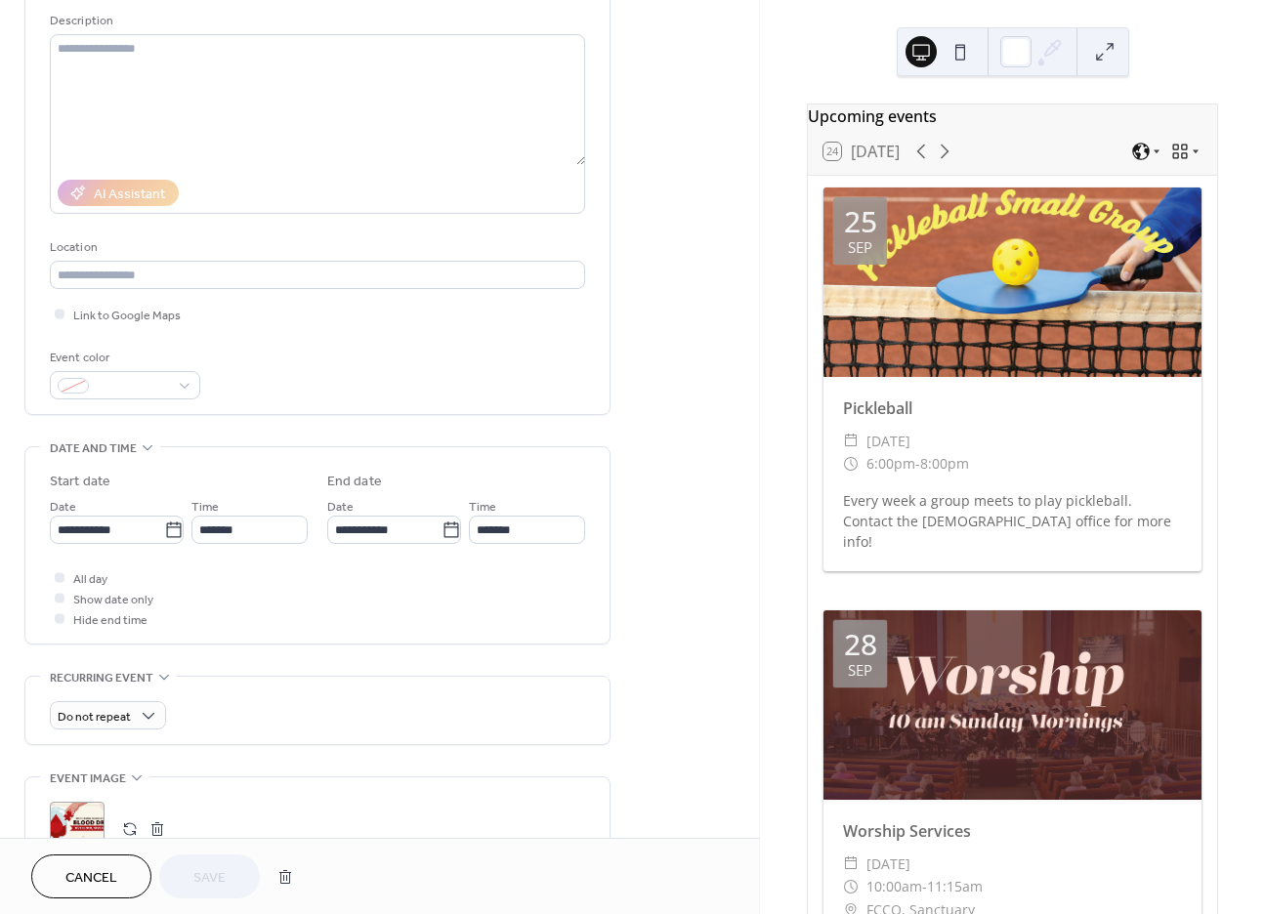
scroll to position [195, 0]
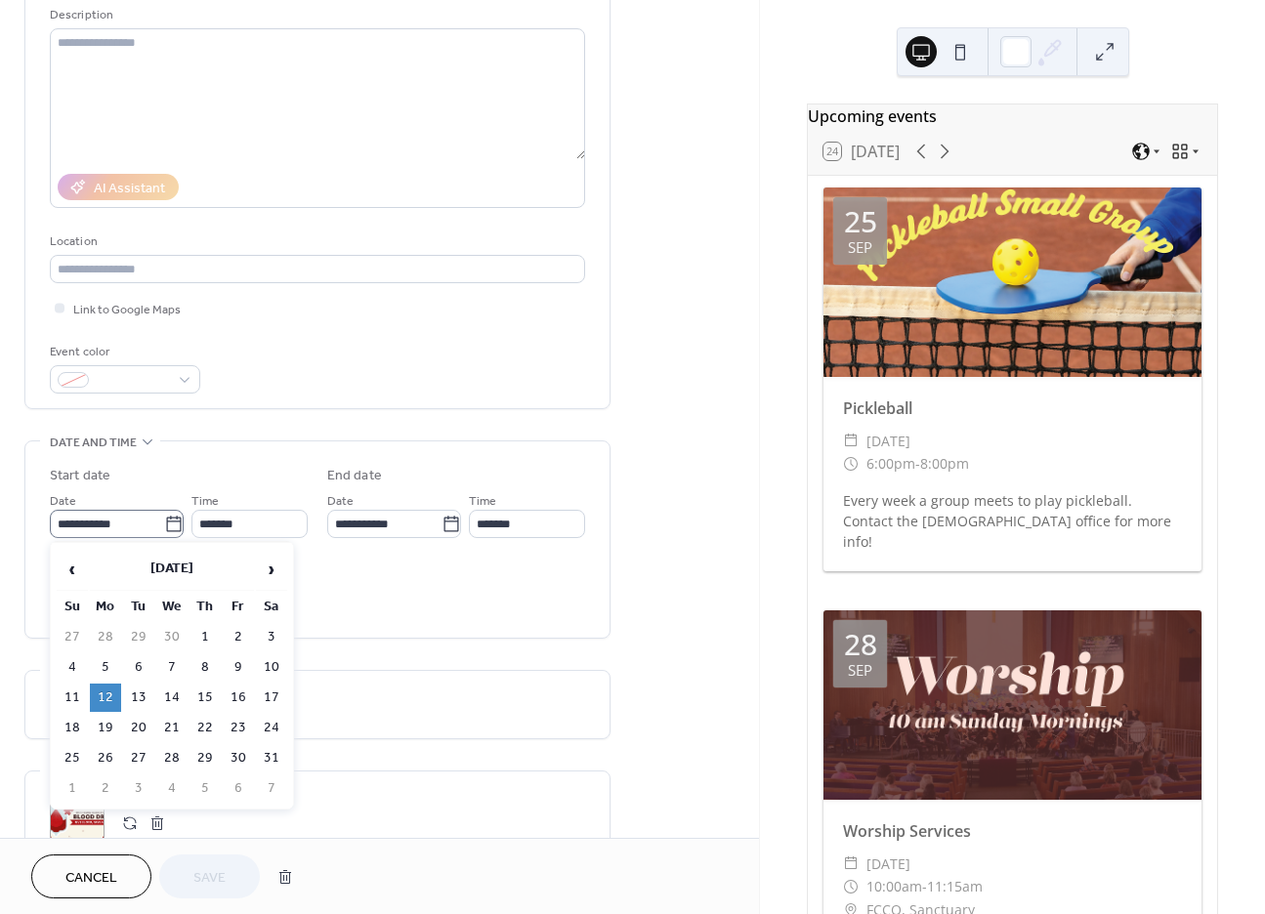
click at [164, 517] on icon at bounding box center [174, 525] width 20 height 20
click at [162, 517] on input "**********" at bounding box center [107, 524] width 114 height 28
click at [192, 562] on th "May 2025" at bounding box center [172, 570] width 164 height 42
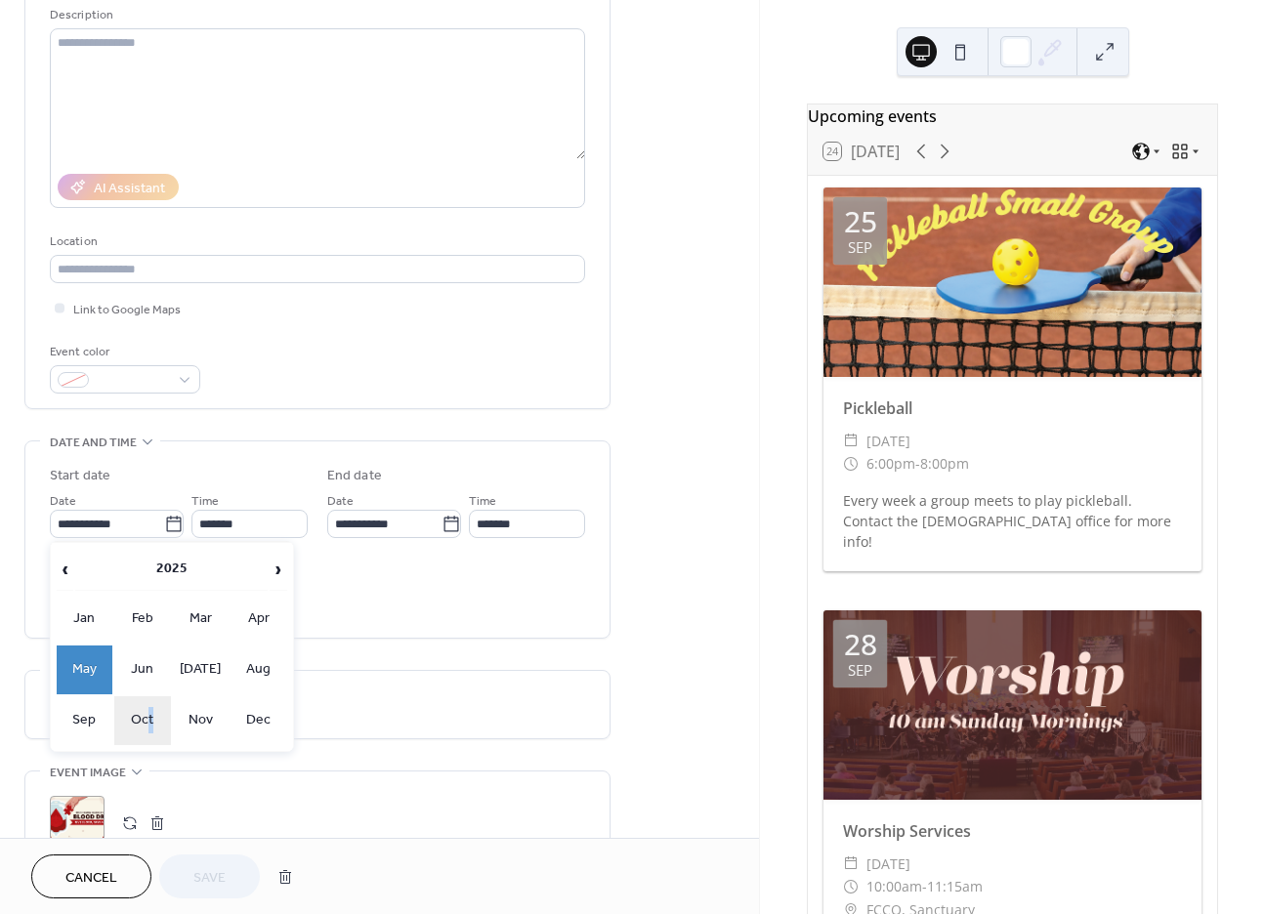
click at [152, 711] on td "Oct" at bounding box center [142, 720] width 57 height 49
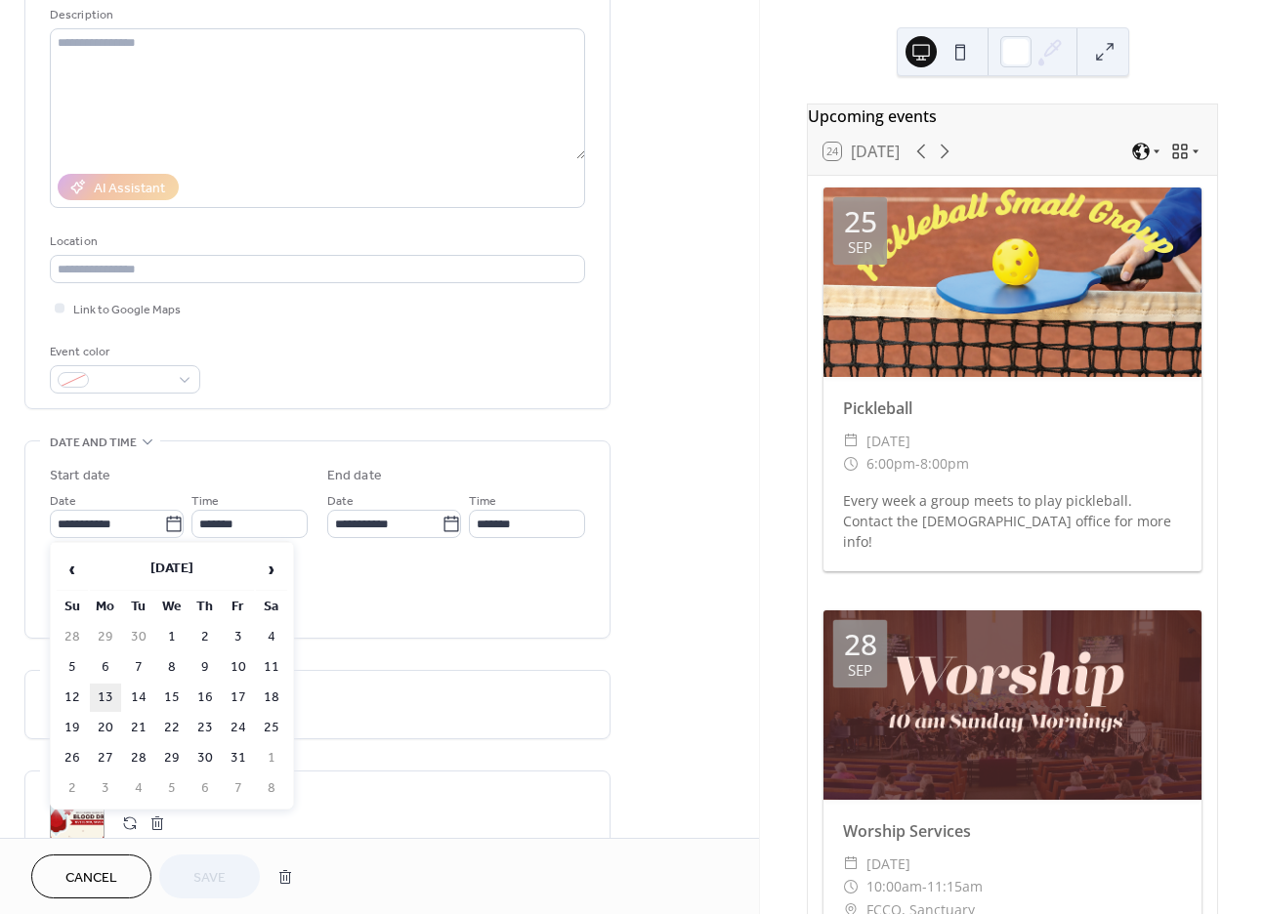
click at [105, 690] on td "13" at bounding box center [105, 698] width 31 height 28
type input "**********"
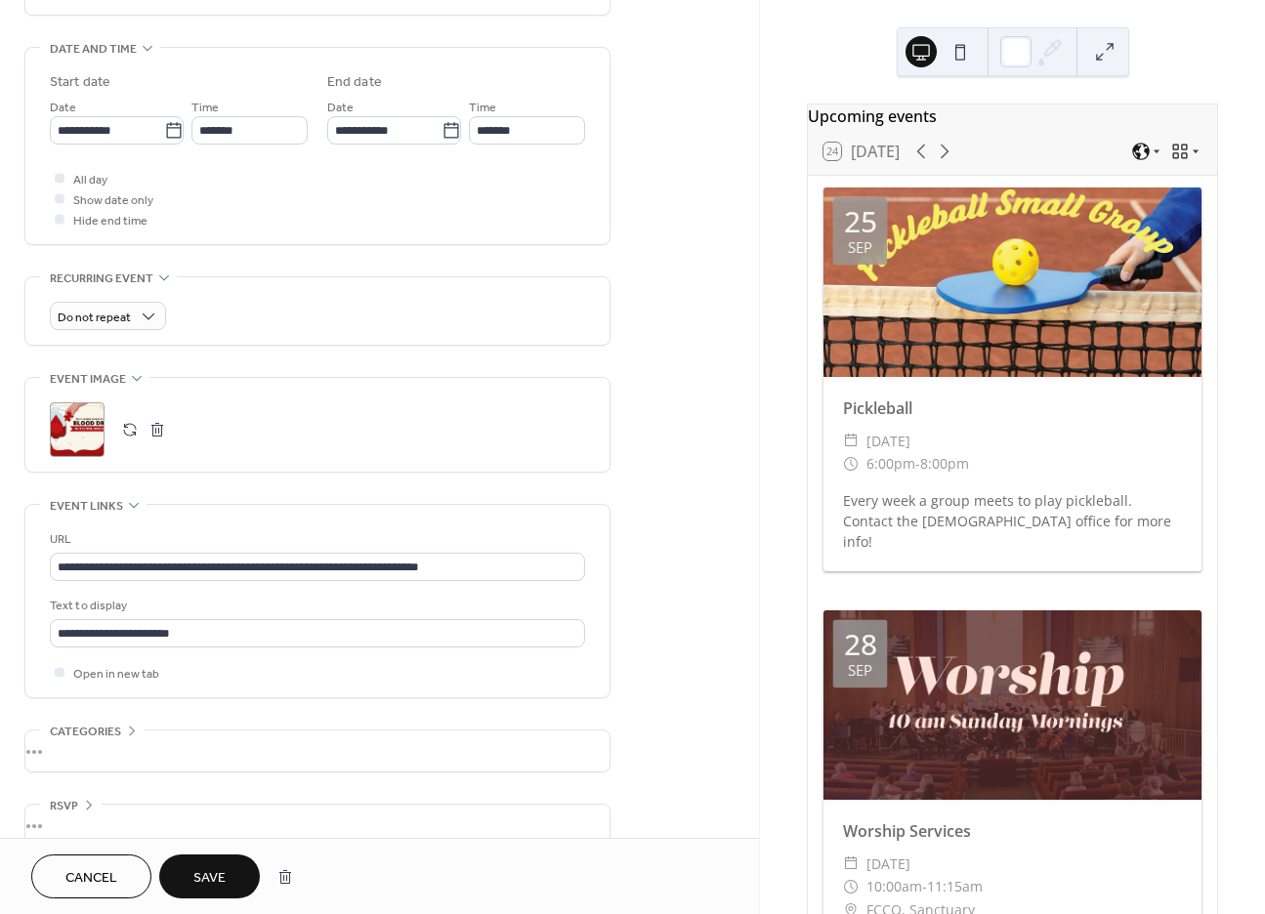
scroll to position [613, 0]
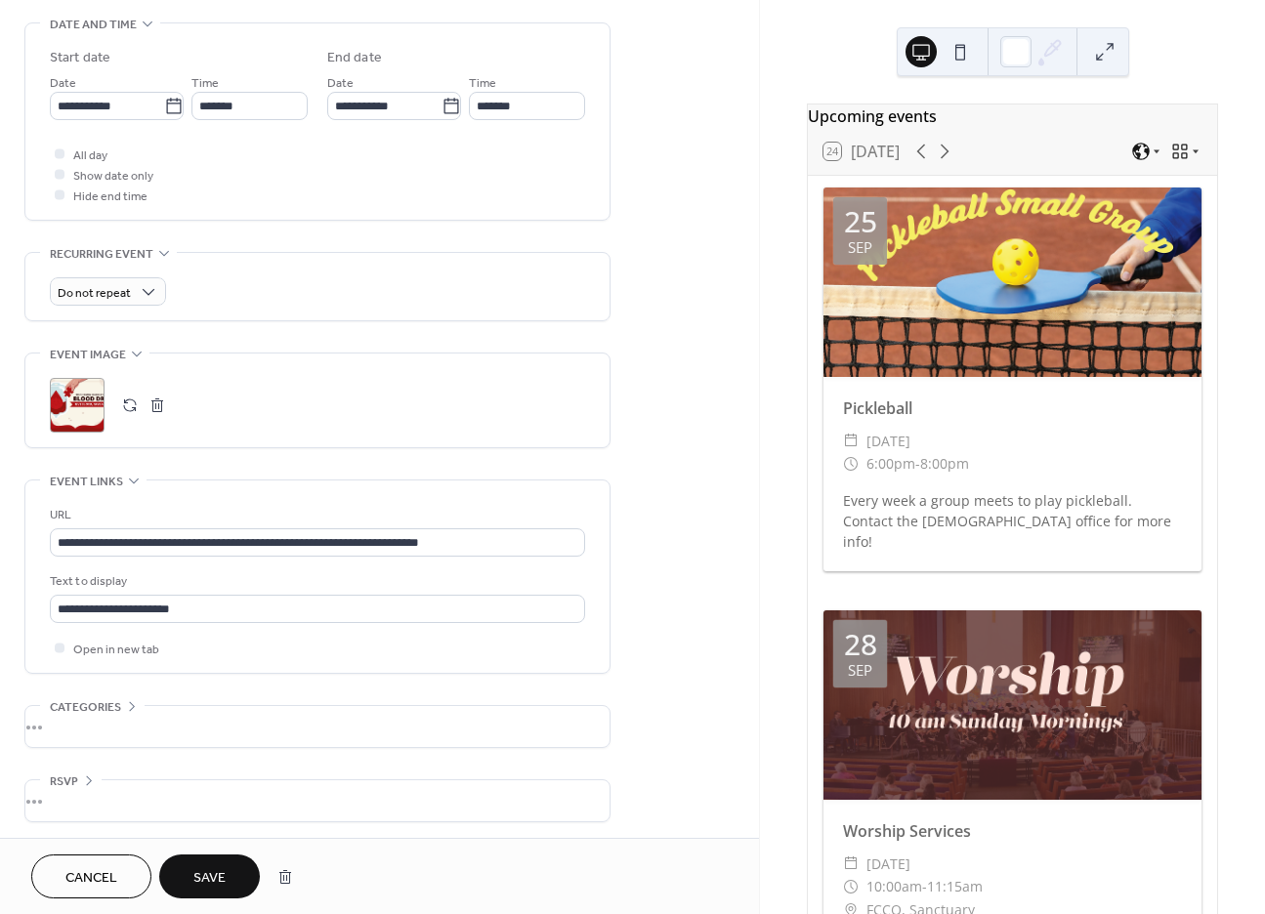
click at [217, 874] on span "Save" at bounding box center [209, 878] width 32 height 21
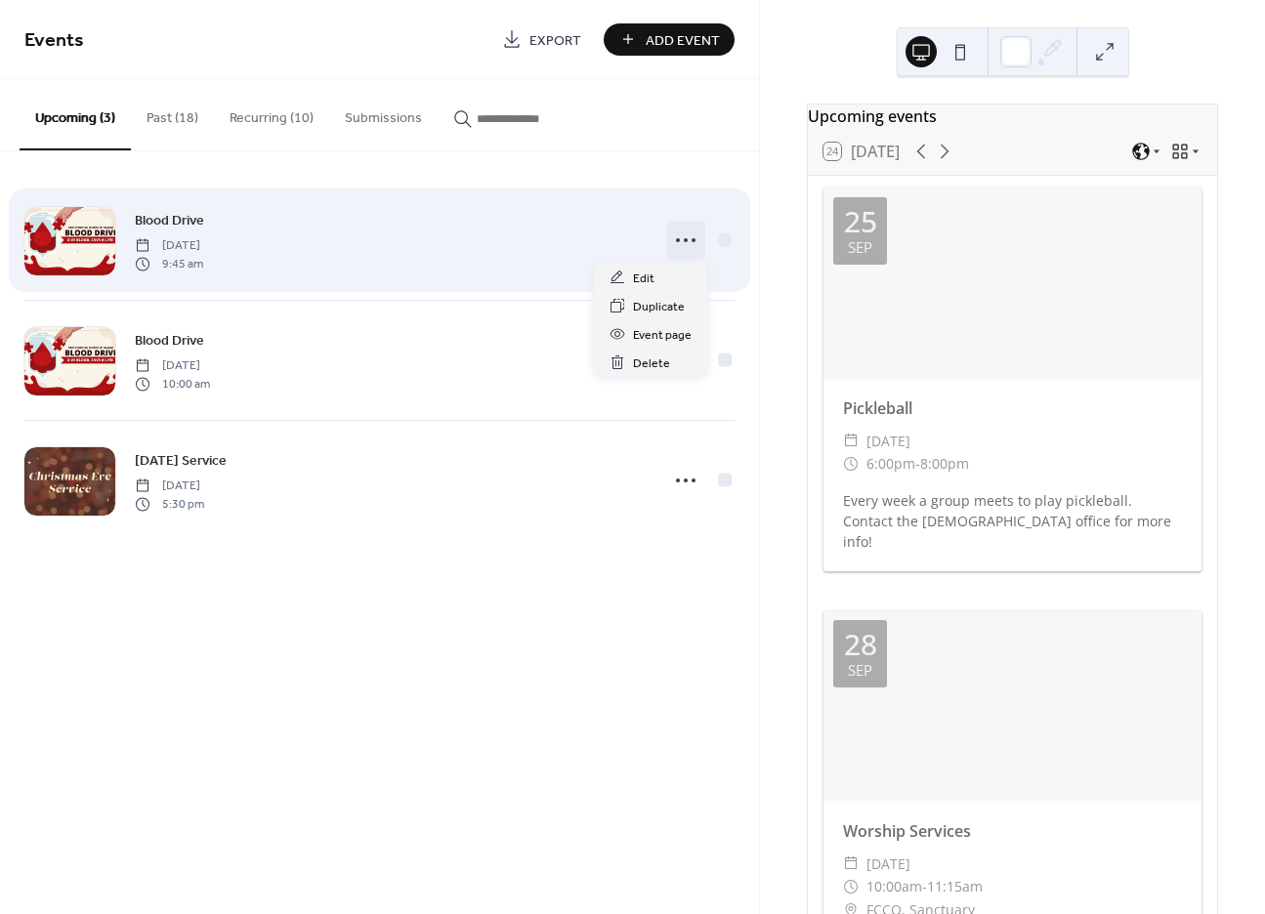
click at [687, 234] on icon at bounding box center [685, 240] width 31 height 31
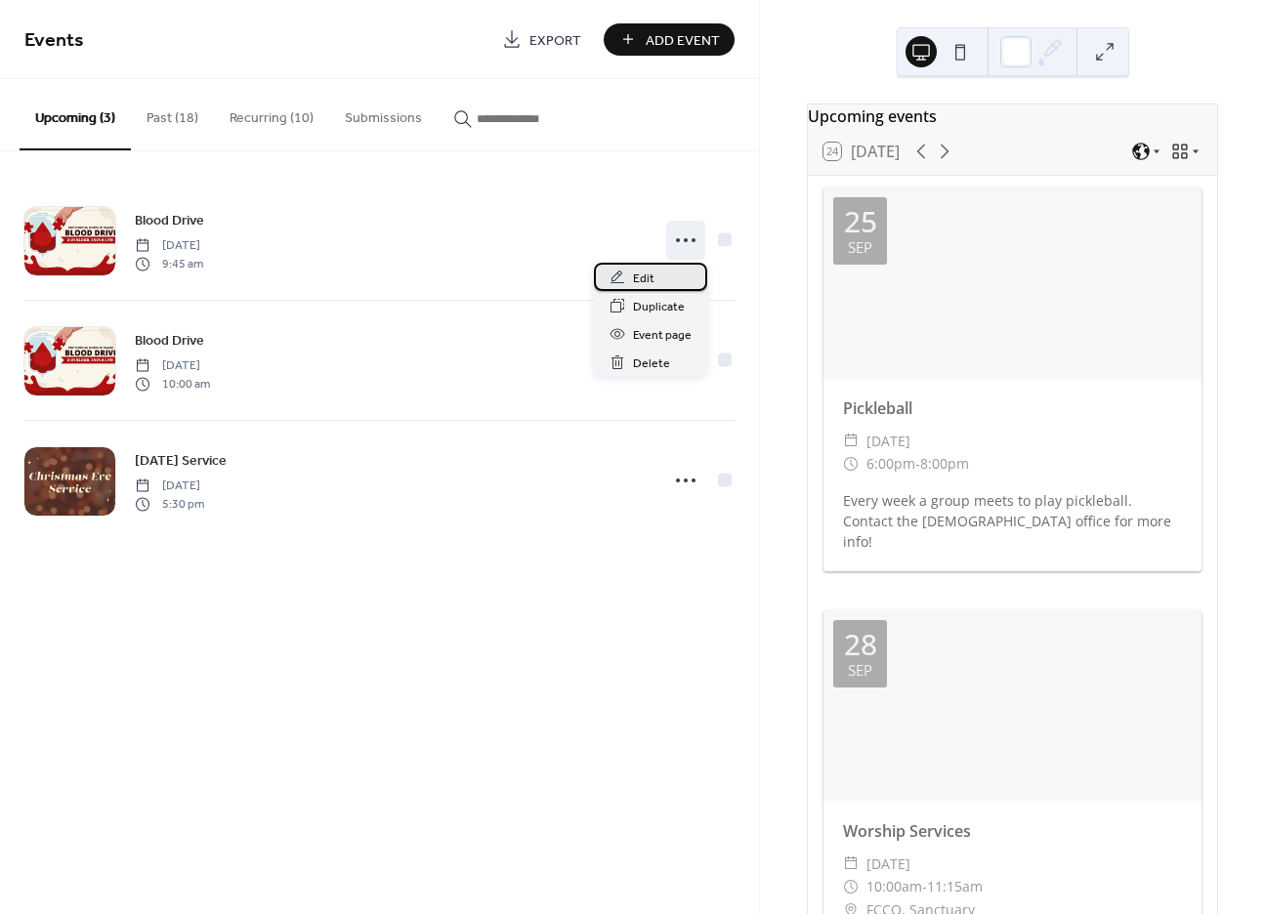
click at [659, 276] on div "Edit" at bounding box center [650, 277] width 113 height 28
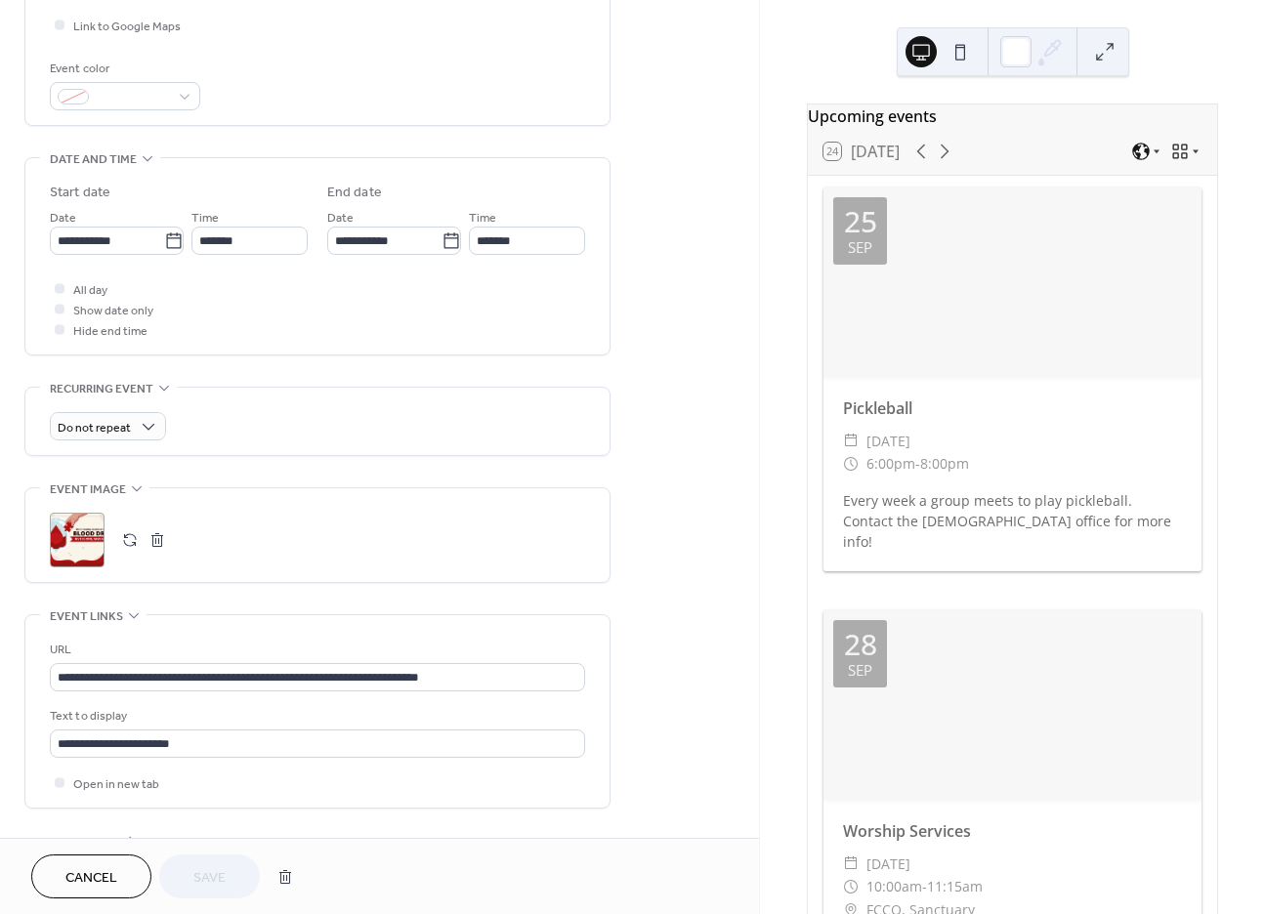
scroll to position [488, 0]
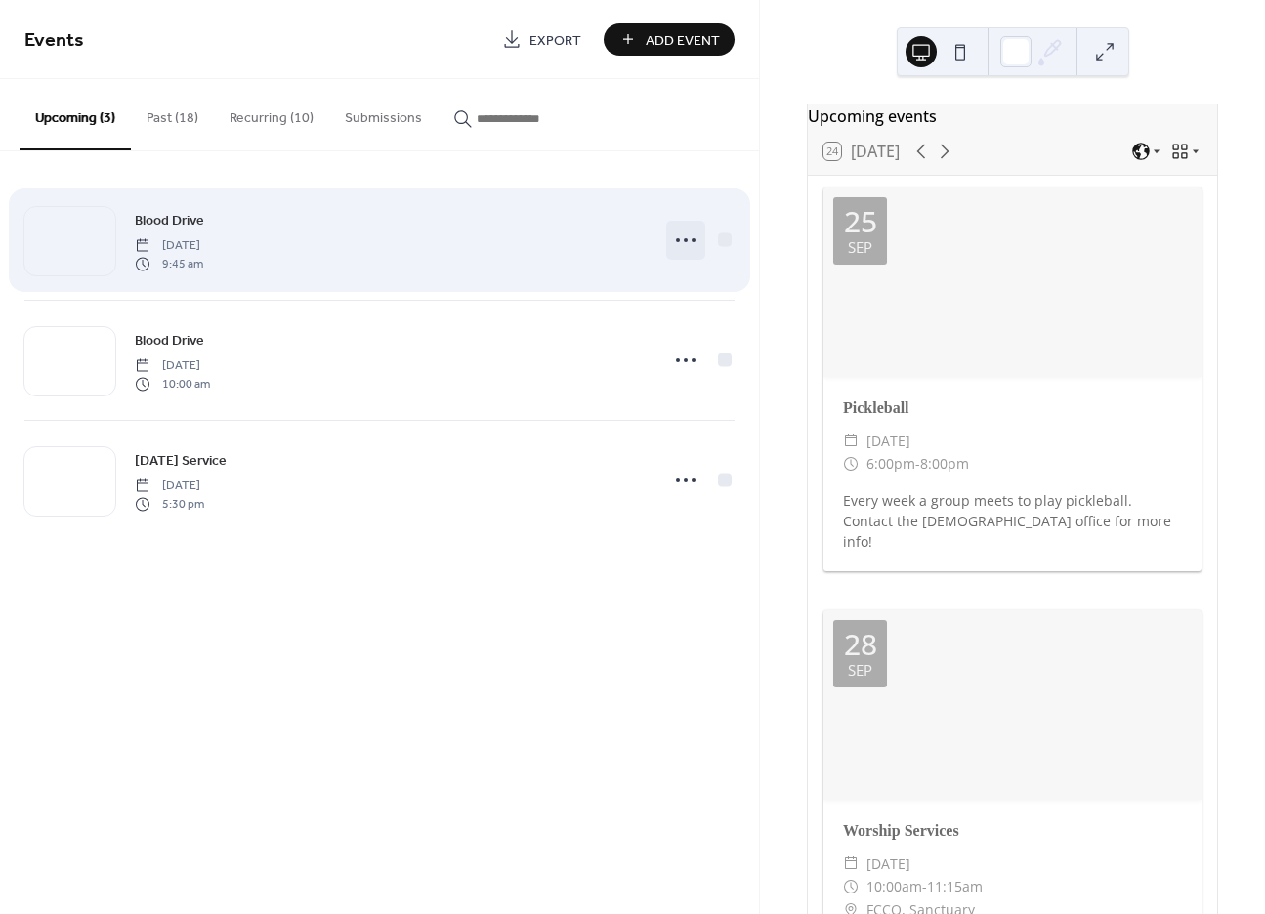
click at [692, 235] on icon at bounding box center [685, 240] width 31 height 31
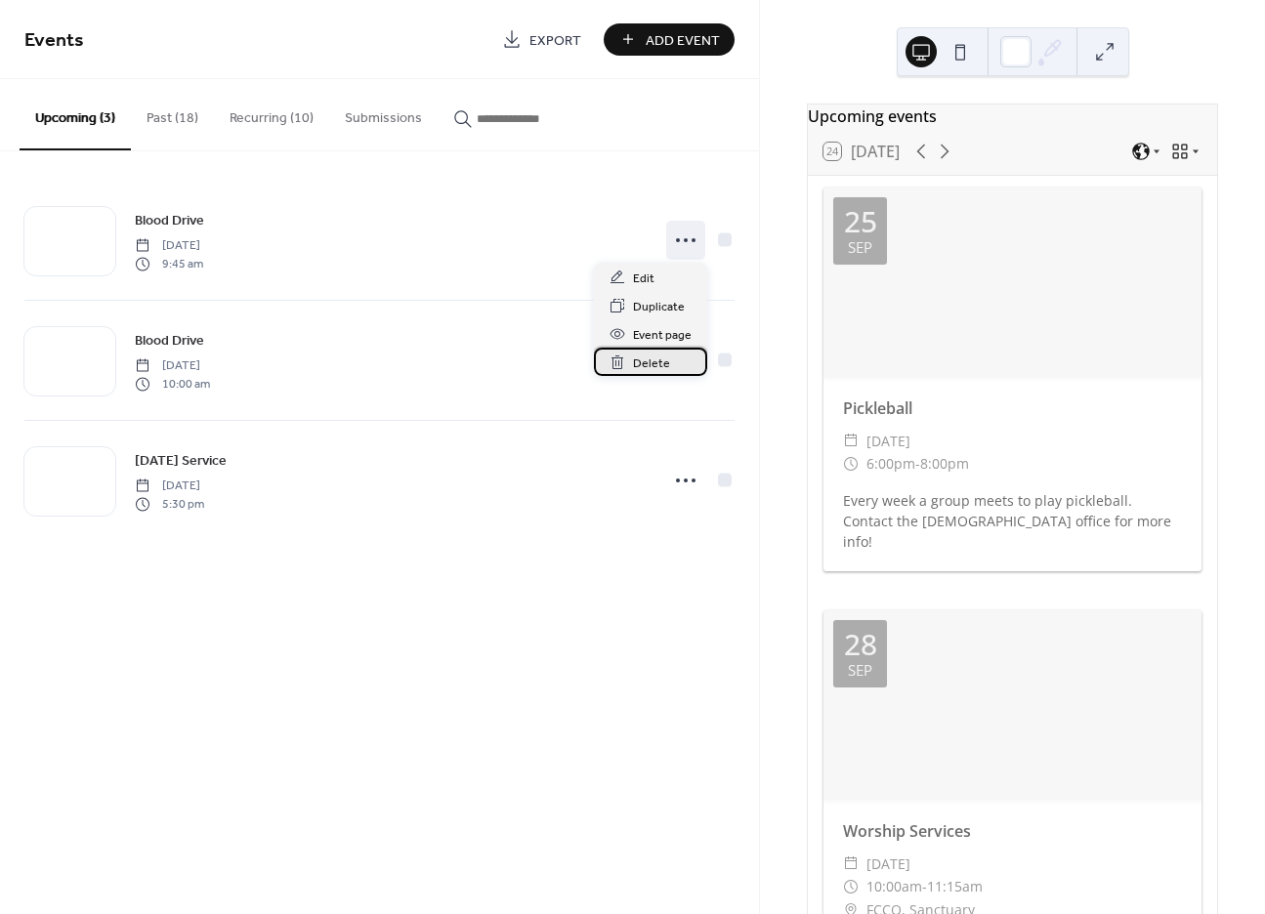
click at [650, 363] on span "Delete" at bounding box center [651, 364] width 37 height 21
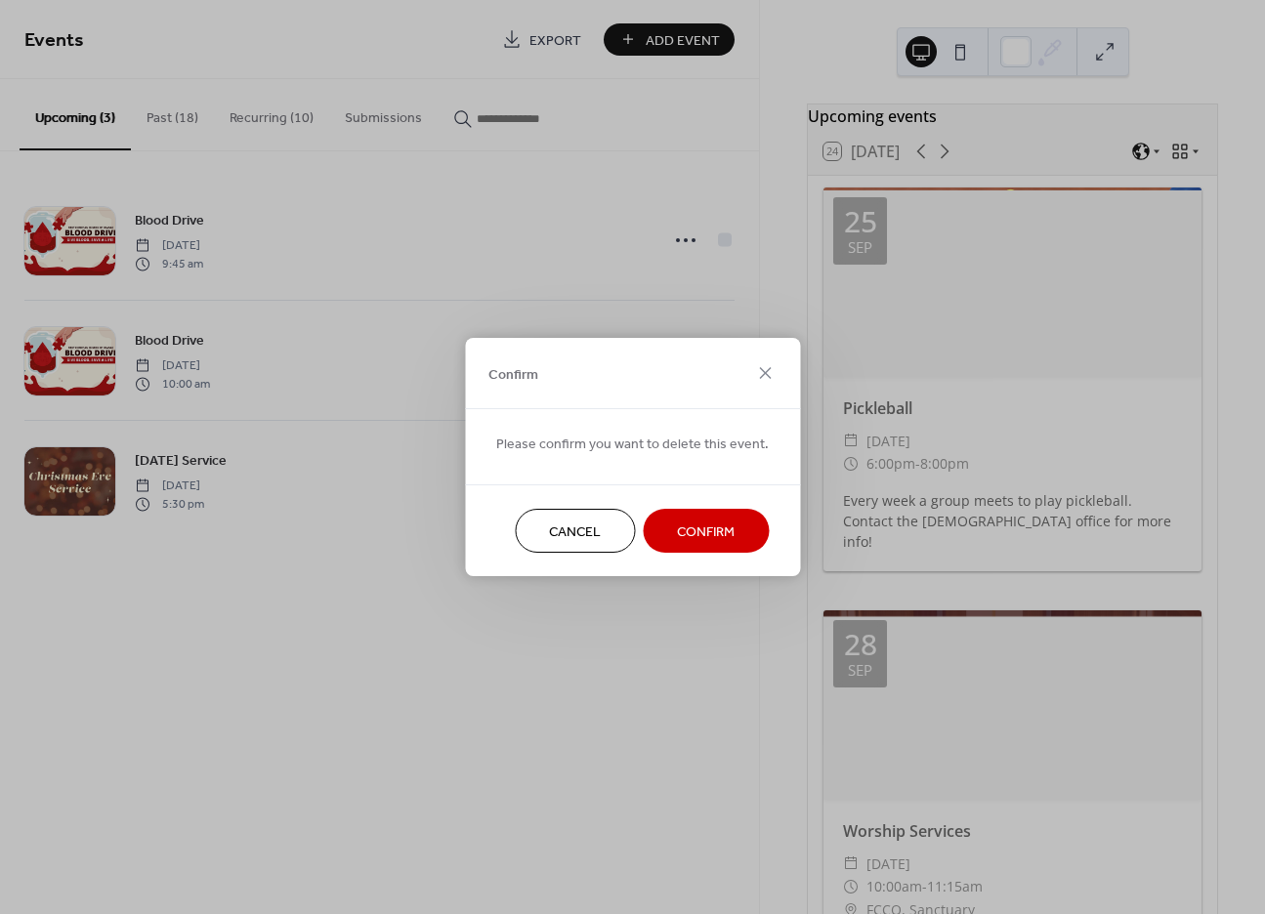
click at [723, 551] on button "Confirm" at bounding box center [706, 531] width 126 height 44
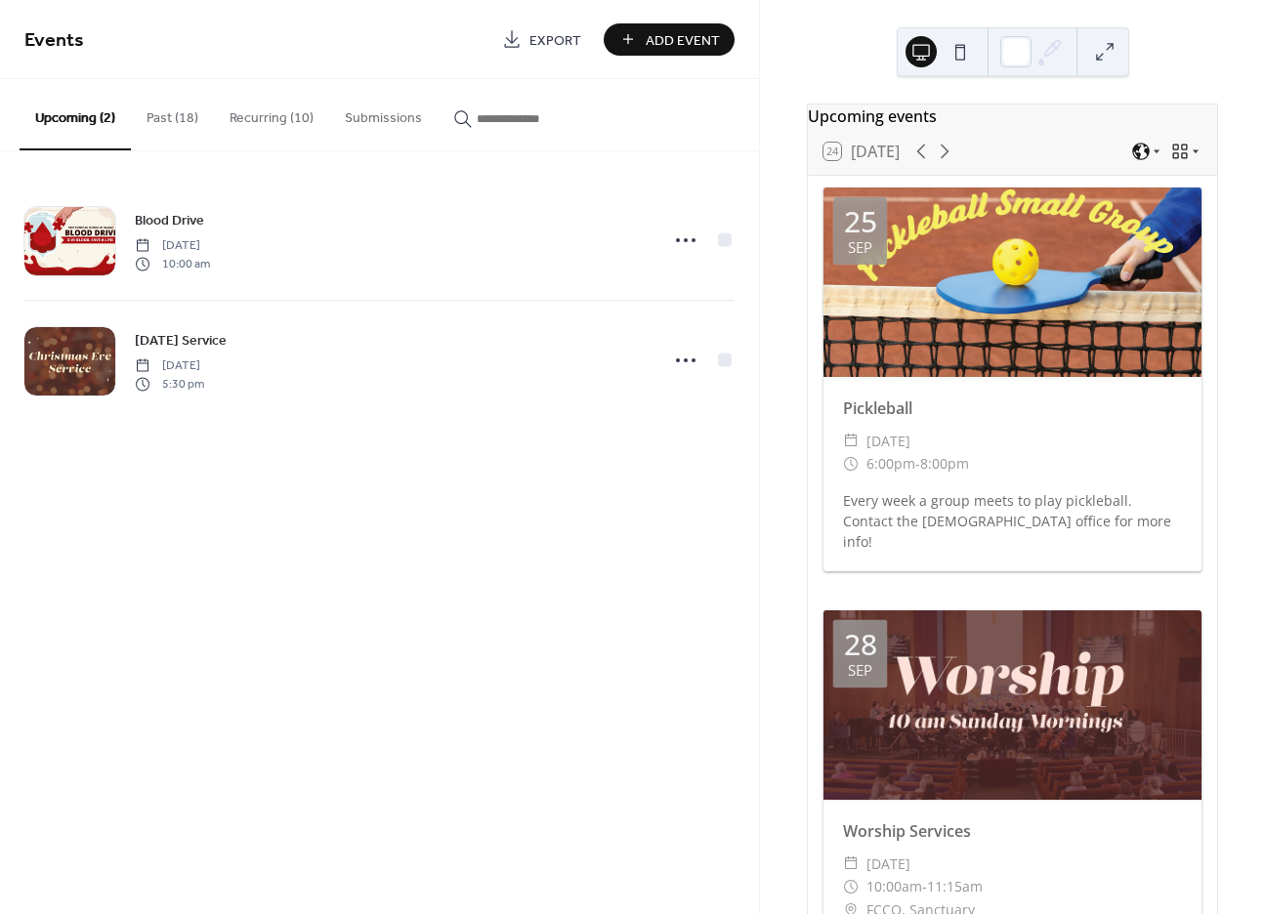
click at [263, 114] on button "Recurring (10)" at bounding box center [271, 113] width 115 height 69
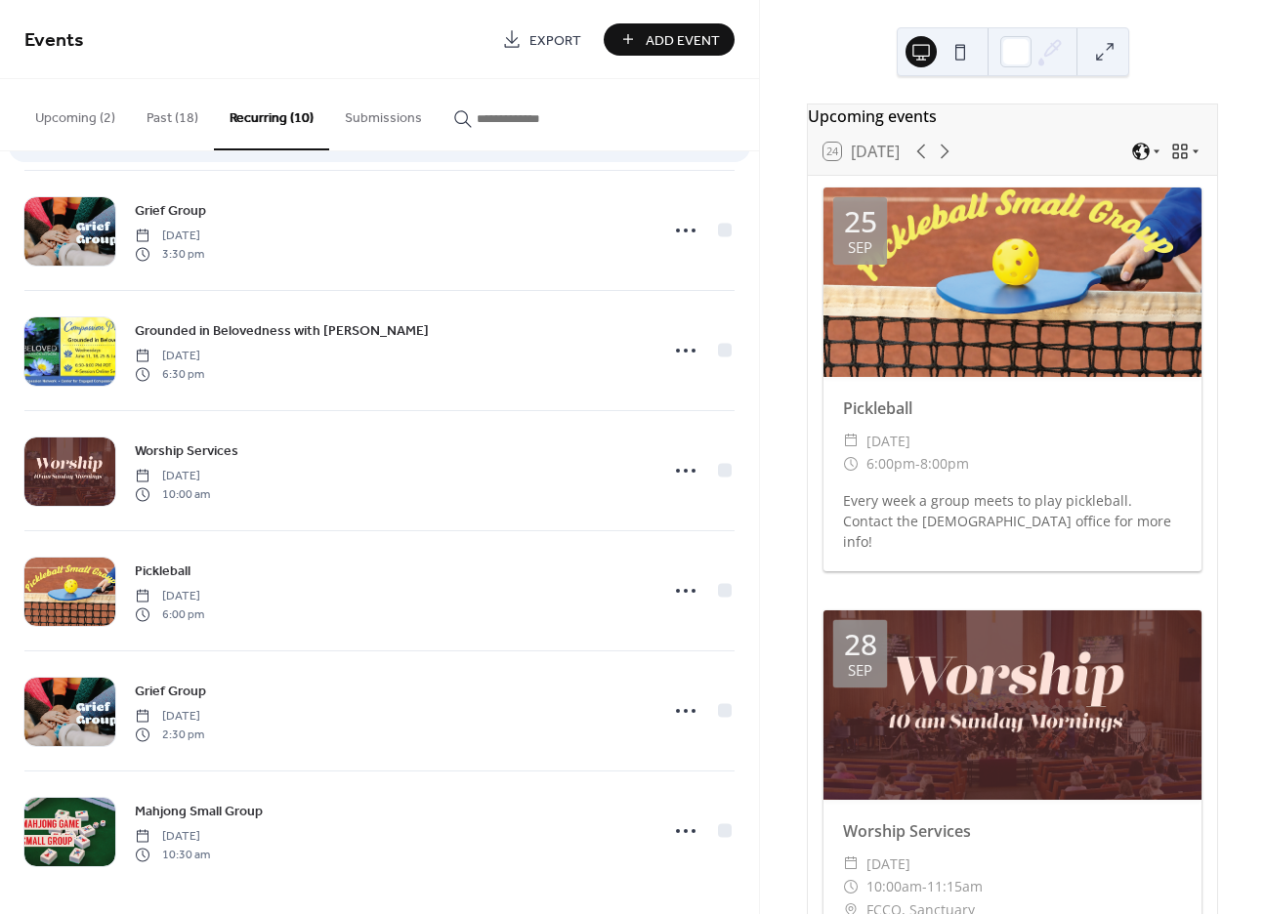
scroll to position [492, 0]
